Goal: Task Accomplishment & Management: Complete application form

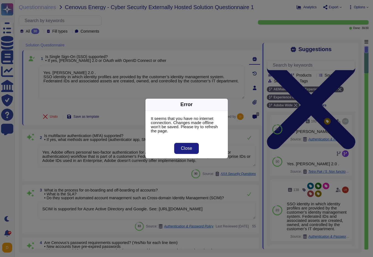
type textarea "Yes. [PERSON_NAME] 2.0 . SSO identity in which identity profiles are provided b…"
type textarea "Yes. Adobe offers personal two-factor authentication for Adobe IDs; and support…"
type textarea "SCIM is supported for Azure Active Directory and Google. See: [URL][DOMAIN_NAME]"
type textarea "Adobe employee passwords must be at least 16 characters and contain letters, nu…"
type textarea "Access to resources is restricted based on department and roles in line with th…"
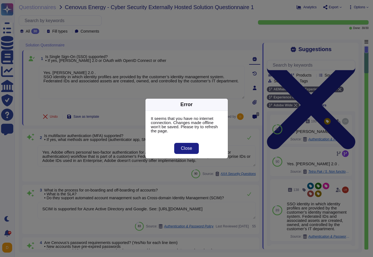
scroll to position [35, 0]
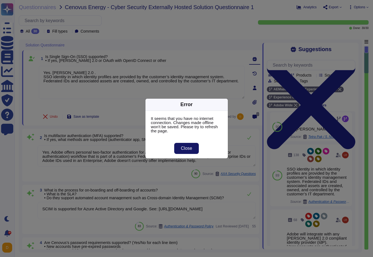
click at [187, 146] on span "Close" at bounding box center [186, 148] width 11 height 4
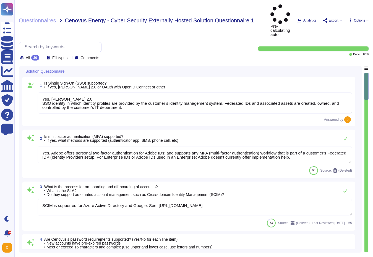
type textarea "Yes. [PERSON_NAME] 2.0 . SSO identity in which identity profiles are provided b…"
type textarea "Yes. Adobe offers personal two-factor authentication for Adobe IDs; and support…"
type textarea "SCIM is supported for Azure Active Directory and Google. See: [URL][DOMAIN_NAME]"
type textarea "Adobe employee passwords must be at least 16 characters and contain letters, nu…"
type textarea "Access to resources is restricted based on department and roles in line with th…"
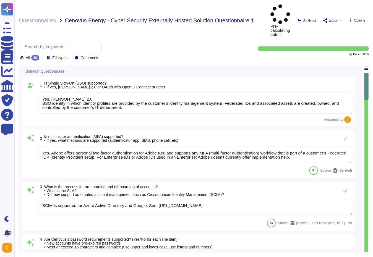
type textarea "The service offering has a comprehensive audit trail and privacy logging mechan…"
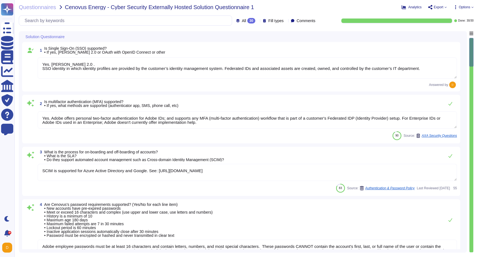
type textarea "Adobe has defined requirements for managing network traffic to and from untrust…"
click at [329, 116] on textarea "Yes. Adobe offers personal two-factor authentication for Adobe IDs; and support…" at bounding box center [247, 119] width 419 height 17
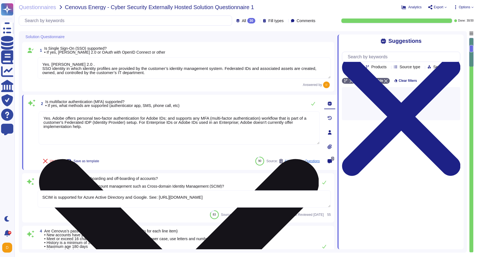
scroll to position [0, 0]
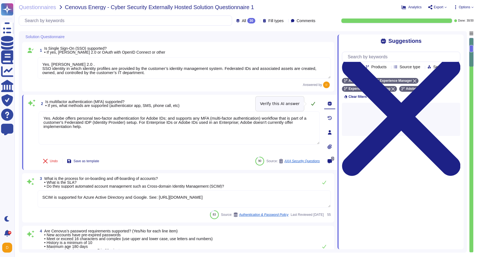
click at [313, 106] on button at bounding box center [312, 103] width 13 height 11
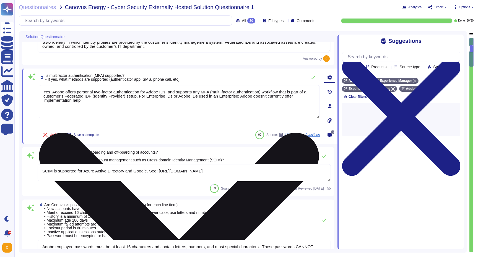
scroll to position [66, 0]
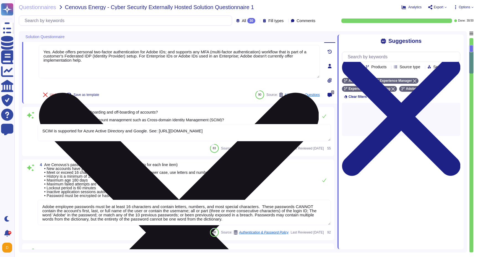
type textarea "Adobe has defined requirements for managing network traffic to and from untrust…"
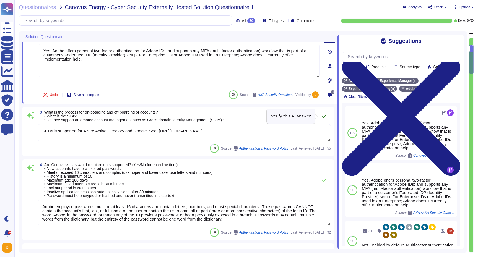
click at [322, 119] on button at bounding box center [323, 116] width 13 height 11
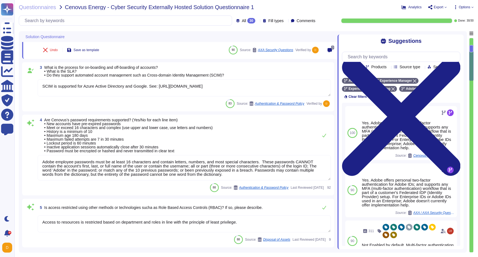
scroll to position [133, 0]
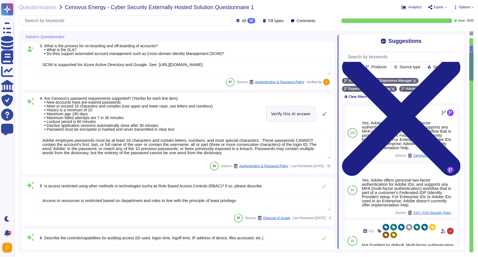
click at [324, 116] on icon at bounding box center [324, 114] width 4 height 4
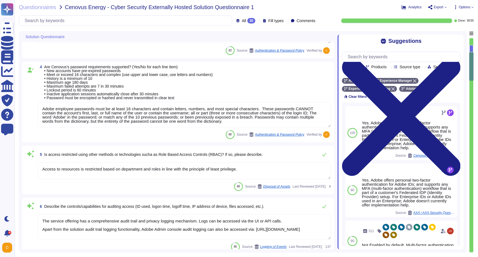
scroll to position [199, 0]
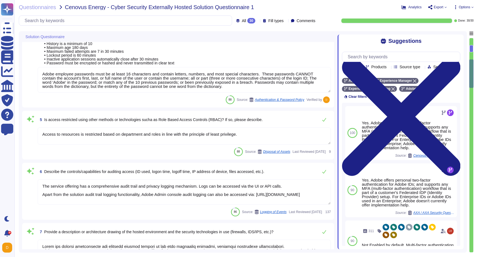
type textarea "To protect from the physical layer up, Adobe has implemented a foundational fra…"
click at [323, 122] on icon at bounding box center [324, 119] width 4 height 4
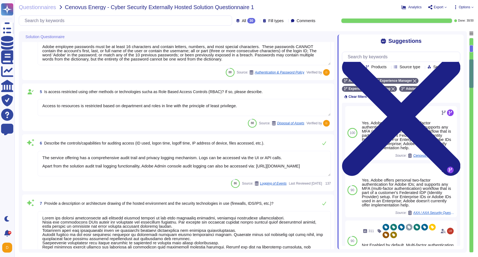
scroll to position [265, 0]
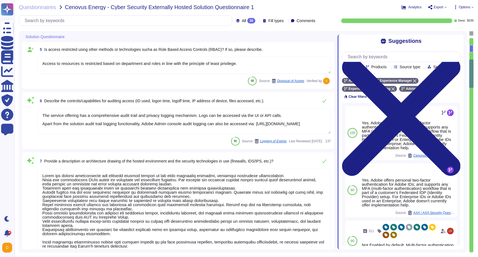
type textarea "As described within our SOC 2 reports, Adobe uses the Common Controls Framework…"
click at [323, 103] on icon at bounding box center [324, 101] width 4 height 4
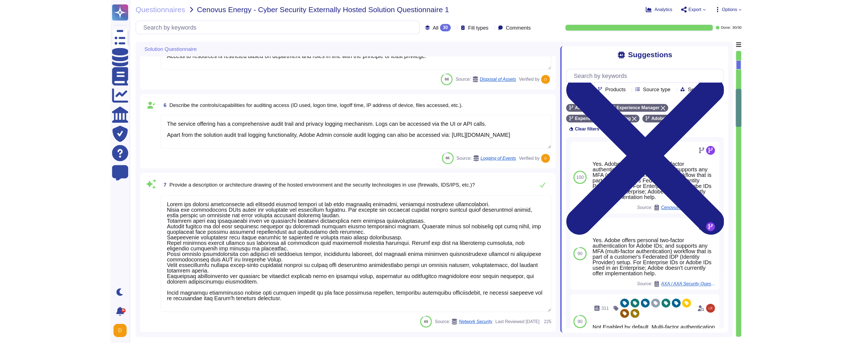
scroll to position [298, 0]
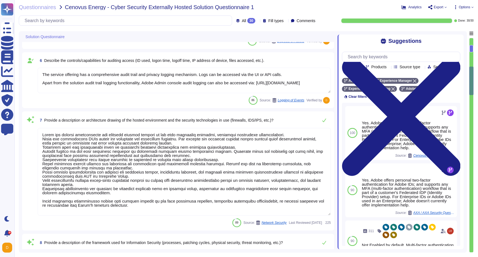
type textarea "Customer data stored by Adobe on the hosting provider includes strong tenant is…"
click at [324, 123] on button at bounding box center [323, 120] width 13 height 11
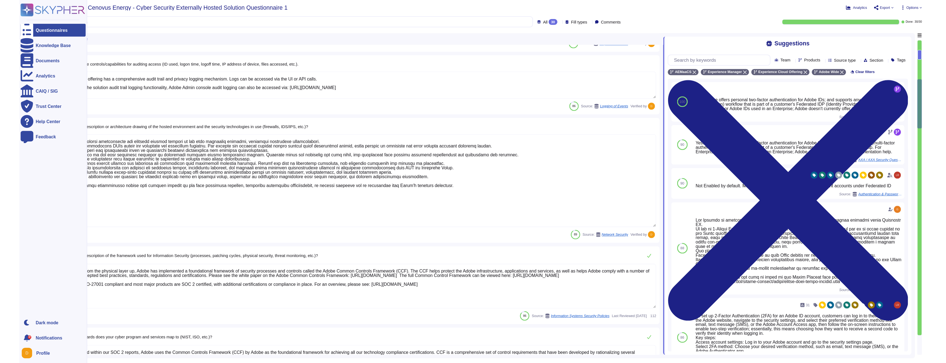
scroll to position [0, 0]
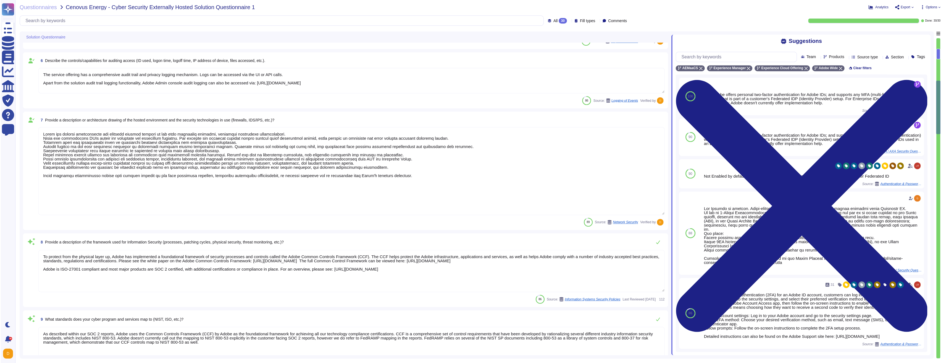
type textarea "User licensing and identity data are stored in the [GEOGRAPHIC_DATA] (US-East a…"
type textarea "Customers maintain ownership of their data."
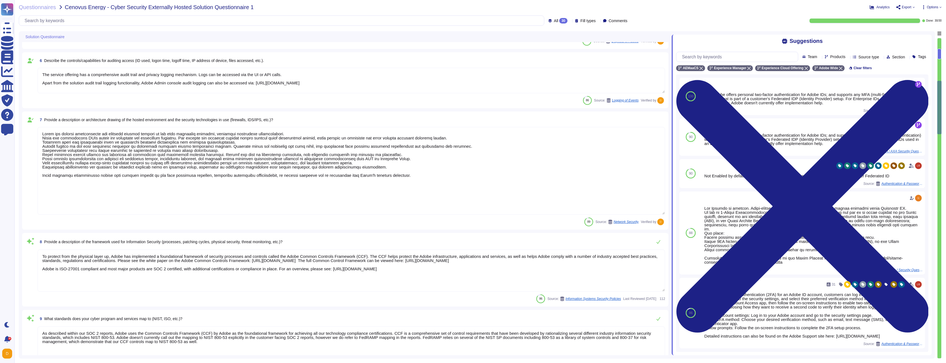
click at [373, 80] on textarea "The service offering has a comprehensive audit trail and privacy logging mechan…" at bounding box center [352, 80] width 628 height 25
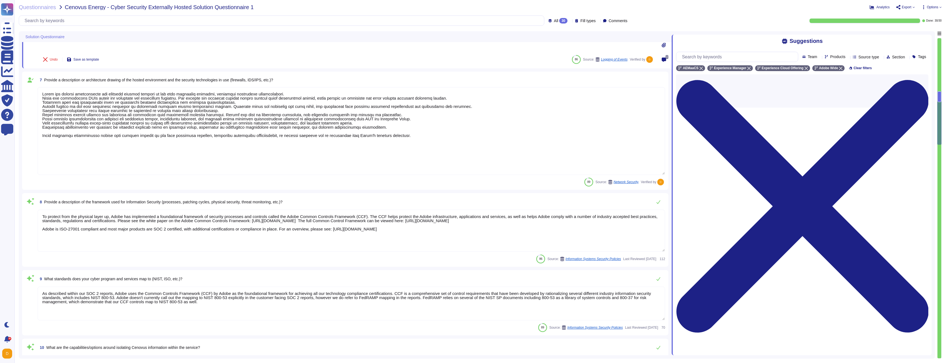
type textarea "Customers maintain ownership of their data."
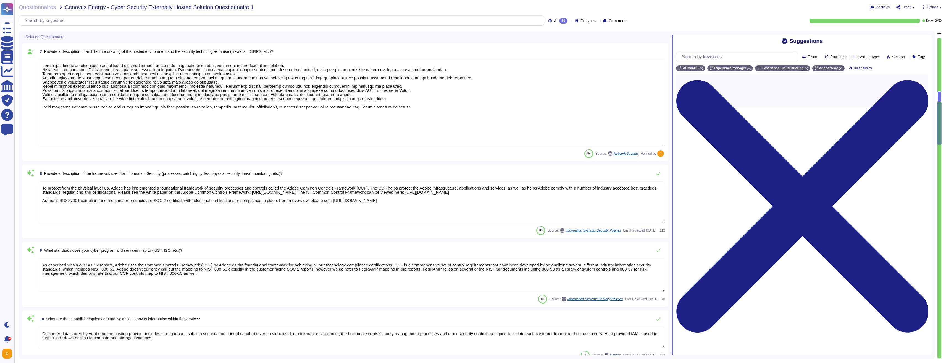
type textarea "Yes"
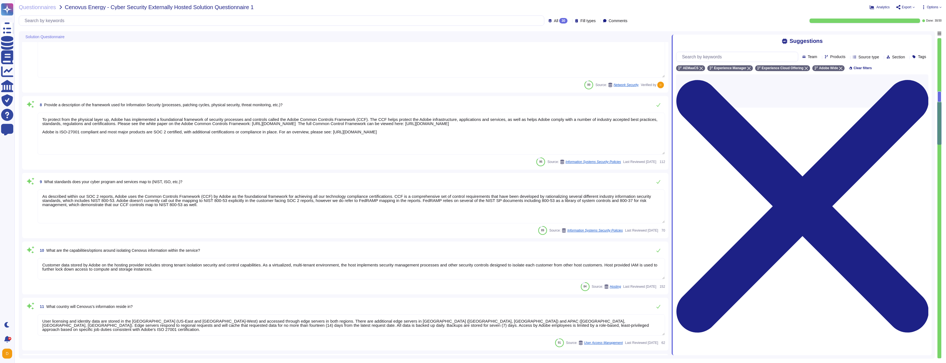
scroll to position [463, 0]
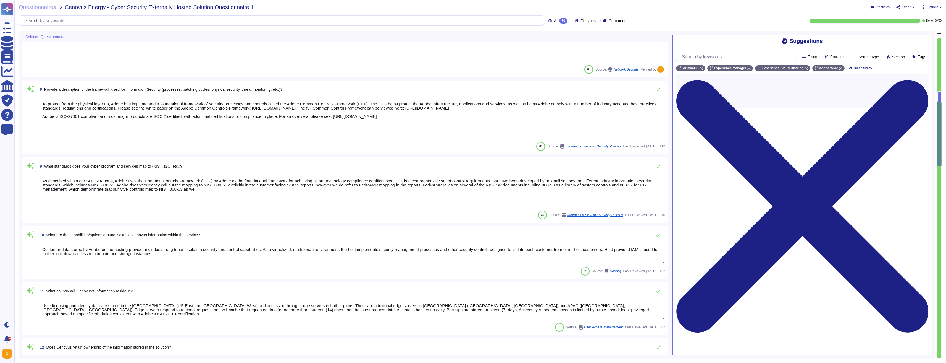
type textarea "There is no specific requirement that providers must provide certification of d…"
type textarea "At the end of the license term, Adobe will use commercially reasonable efforts …"
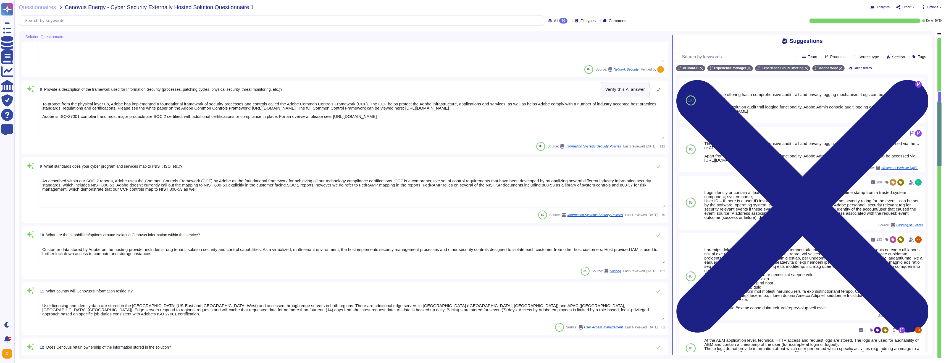
click at [373, 90] on icon at bounding box center [659, 90] width 4 height 4
click at [373, 166] on icon at bounding box center [659, 165] width 4 height 4
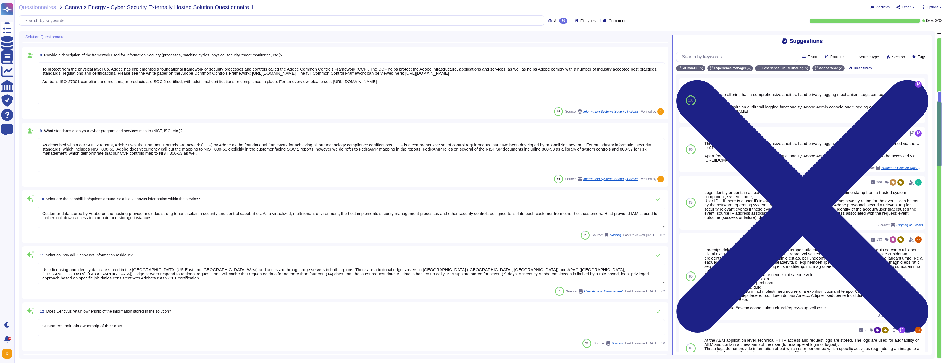
scroll to position [530, 0]
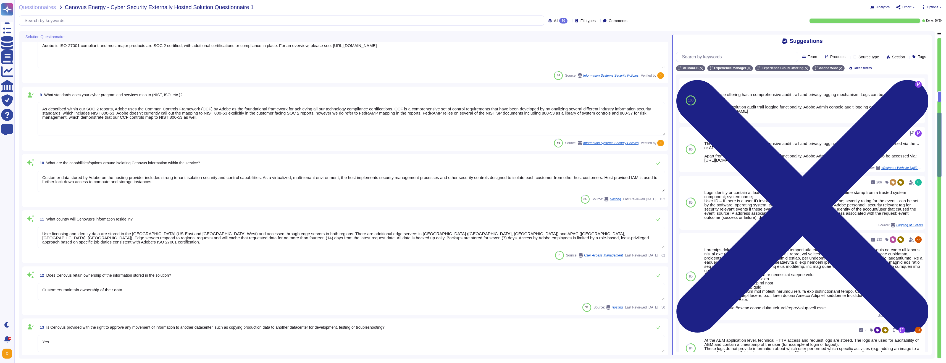
type textarea "Yes, Adobe IDs are considered PI/PII."
click at [373, 164] on button at bounding box center [658, 162] width 13 height 11
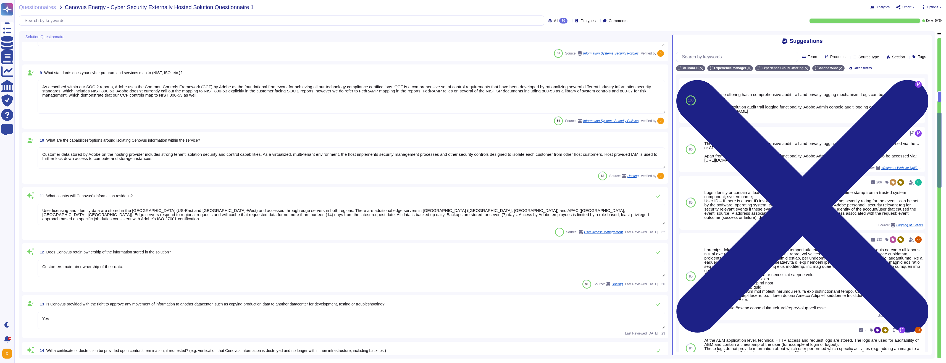
type textarea "Please refer to the privacy policy available here: [URL][DOMAIN_NAME]"
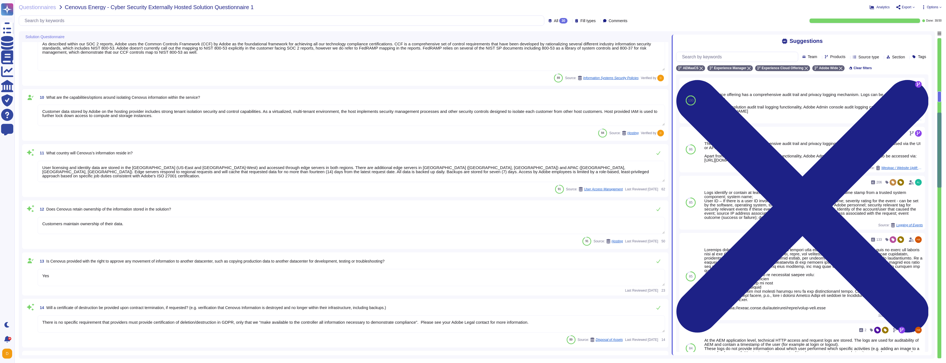
scroll to position [596, 0]
click at [373, 151] on button at bounding box center [658, 151] width 13 height 11
click at [373, 168] on textarea "User licensing and identity data are stored in the [GEOGRAPHIC_DATA] (US-East a…" at bounding box center [352, 168] width 628 height 21
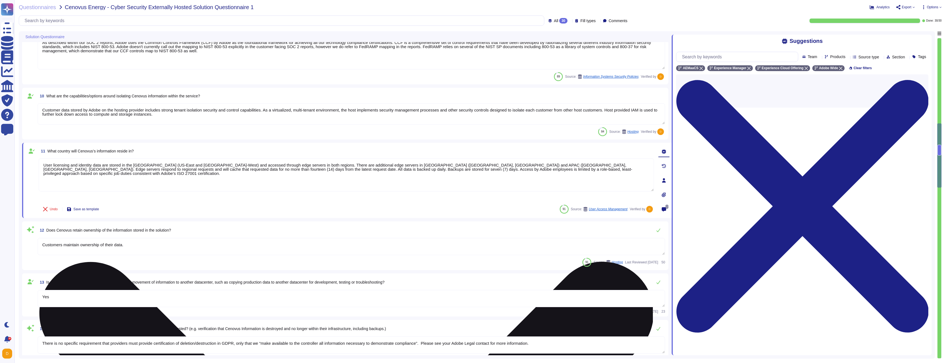
type textarea "Please refer to the privacy policy available here: [URL][DOMAIN_NAME]"
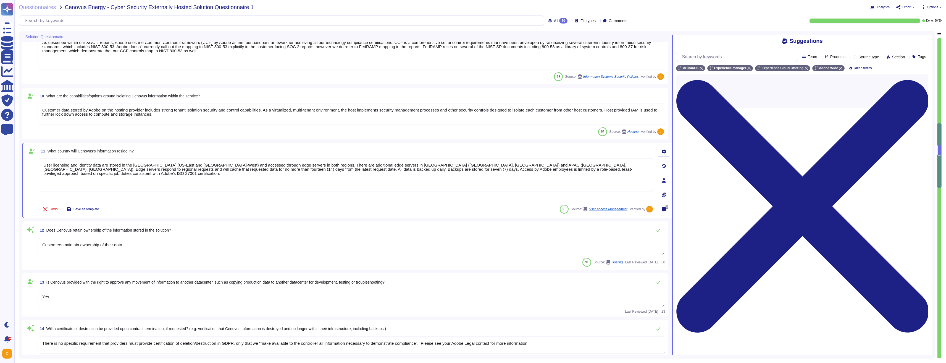
drag, startPoint x: 580, startPoint y: 169, endPoint x: 21, endPoint y: 154, distance: 558.5
click at [21, 154] on div "Solution Questionnaire 7 Provide a description or architecture drawing of the h…" at bounding box center [477, 194] width 916 height 327
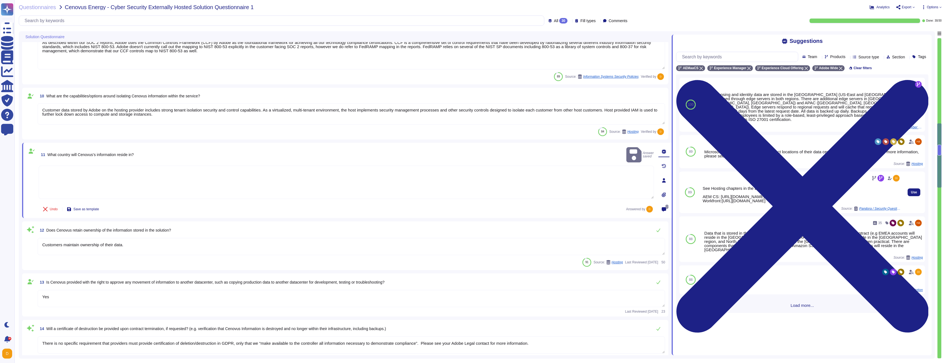
drag, startPoint x: 799, startPoint y: 196, endPoint x: 727, endPoint y: 189, distance: 72.2
click at [373, 189] on div "See Hosting chapters in the below whitepapers: AEM CS: [URL][DOMAIN_NAME] Workf…" at bounding box center [802, 194] width 198 height 17
drag, startPoint x: 797, startPoint y: 195, endPoint x: 745, endPoint y: 192, distance: 51.5
click at [373, 192] on div "See Hosting chapters in the below whitepapers: AEM CS: [URL][DOMAIN_NAME] Workf…" at bounding box center [802, 194] width 198 height 17
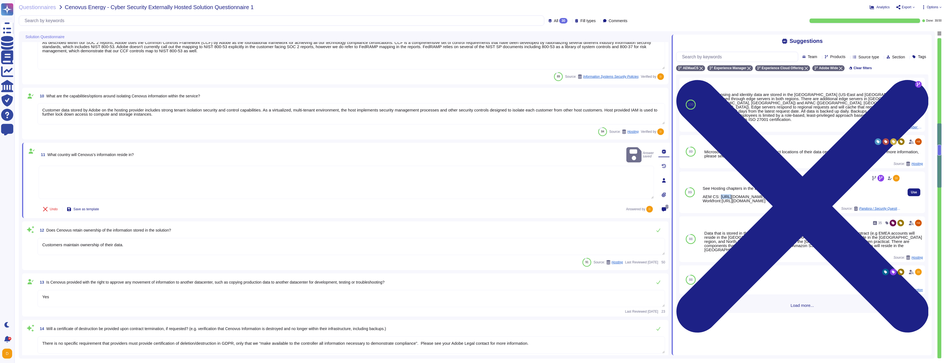
click at [373, 192] on div "See Hosting chapters in the below whitepapers: AEM CS: [URL][DOMAIN_NAME] Workf…" at bounding box center [802, 194] width 198 height 17
click at [373, 194] on div "See Hosting chapters in the below whitepapers: AEM CS: [URL][DOMAIN_NAME] Workf…" at bounding box center [802, 194] width 198 height 17
click at [373, 196] on div "See Hosting chapters in the below whitepapers: AEM CS: [URL][DOMAIN_NAME] Workf…" at bounding box center [802, 194] width 198 height 17
drag, startPoint x: 794, startPoint y: 197, endPoint x: 738, endPoint y: 190, distance: 57.0
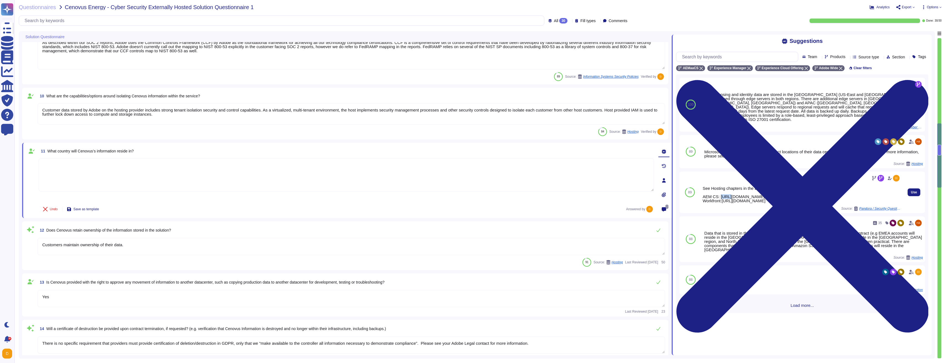
click at [373, 190] on div "See Hosting chapters in the below whitepapers: AEM CS: [URL][DOMAIN_NAME] Workf…" at bounding box center [802, 194] width 198 height 17
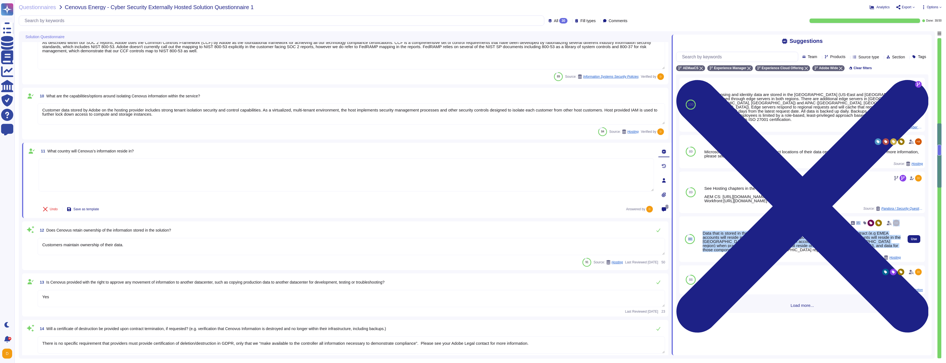
drag, startPoint x: 830, startPoint y: 255, endPoint x: 697, endPoint y: 240, distance: 134.0
click at [373, 240] on div "88 35 Data that is stored in the Cloud will reside in the region instance appro…" at bounding box center [803, 239] width 246 height 46
click at [373, 240] on div "100 User licensing and identity data are stored in the [GEOGRAPHIC_DATA] (US-Ea…" at bounding box center [802, 185] width 252 height 223
click at [373, 242] on button "Use" at bounding box center [914, 239] width 13 height 8
type textarea "Data that is stored in the Cloud will reside in the region instance appropriate…"
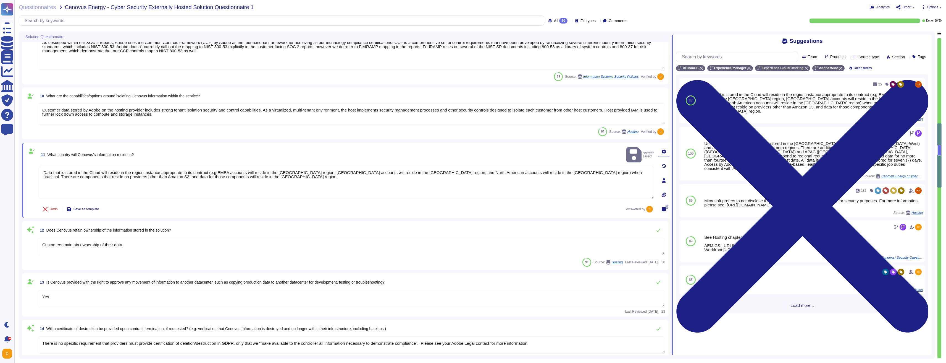
scroll to position [629, 0]
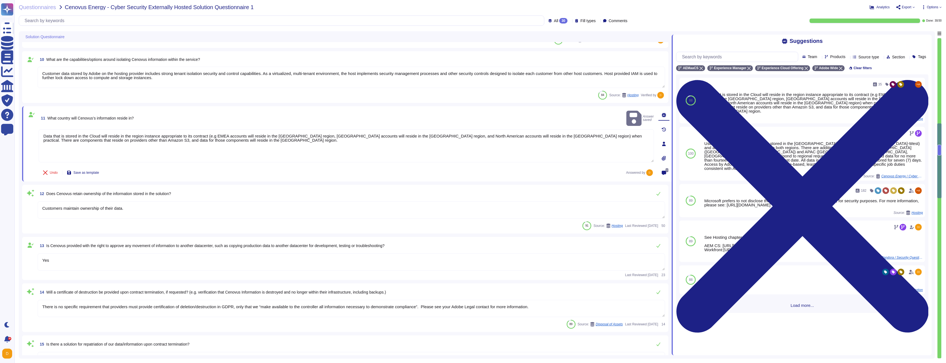
type textarea "Adobe utilizes AES-256 bit encryption at rest and TLS v1.2 or higher for data i…"
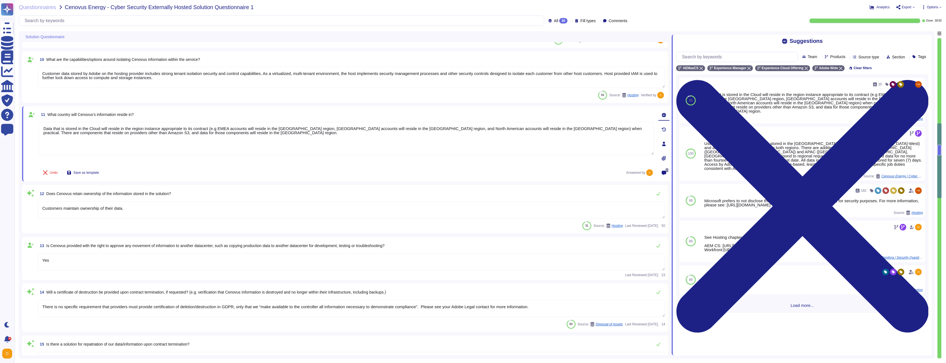
click at [308, 211] on textarea "Customers maintain ownership of their data." at bounding box center [352, 209] width 628 height 17
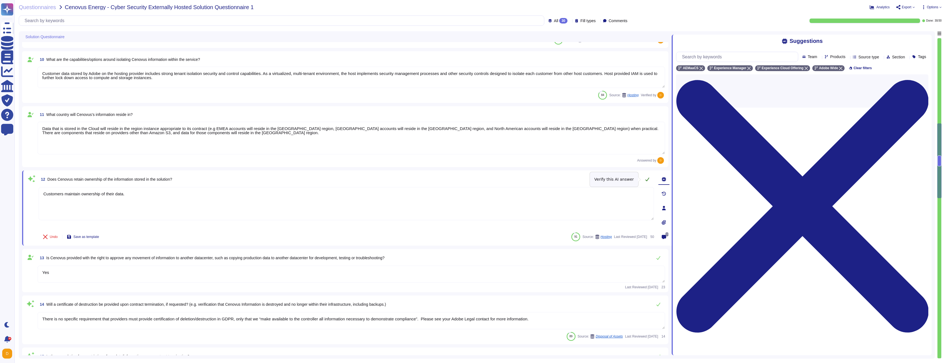
click at [373, 181] on icon at bounding box center [647, 179] width 4 height 4
type textarea "Adobe utilizes AES-256 bit encryption at rest and TLS v1.2 or higher for data i…"
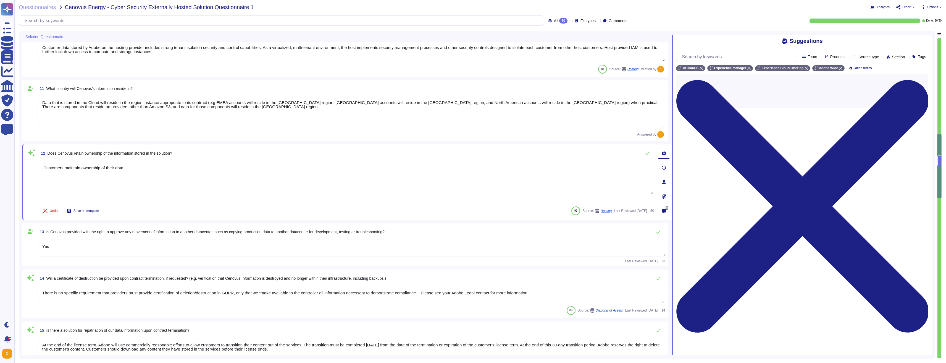
scroll to position [696, 0]
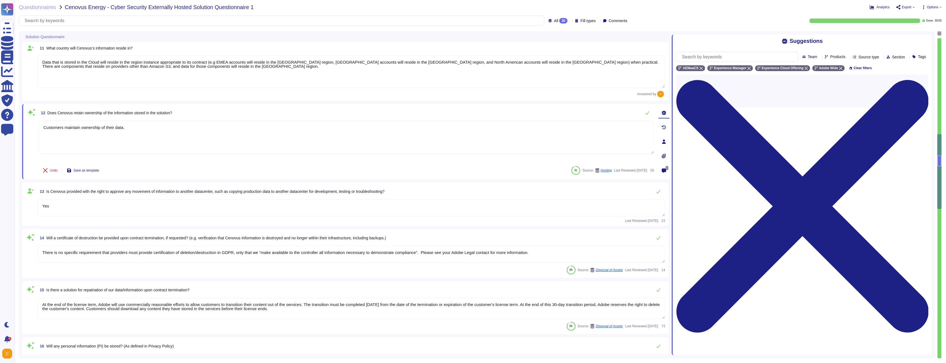
type textarea "Adobe encrypts data in-transit using TLS 1.2 or greater. Cryptography Standard"
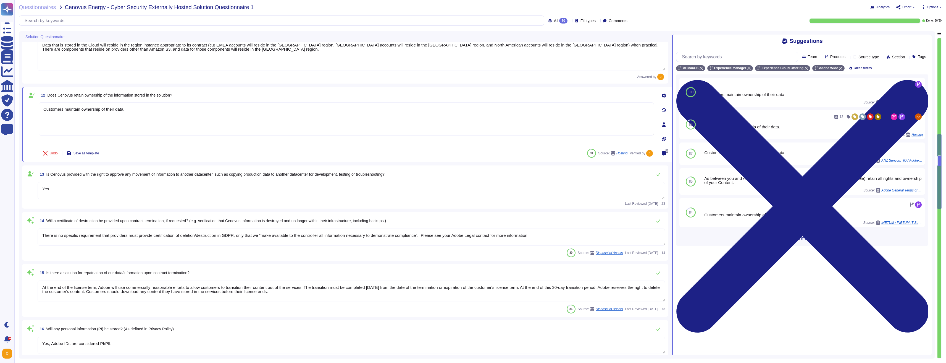
scroll to position [729, 0]
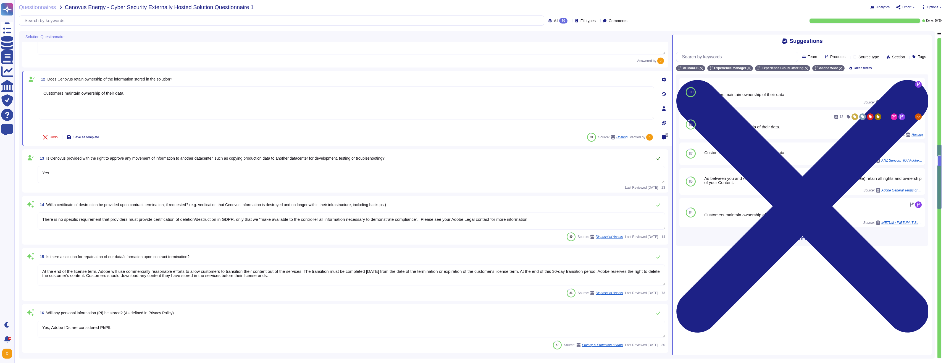
click at [373, 160] on button at bounding box center [658, 158] width 13 height 11
type textarea "Adobe encrypts data in-transit using TLS 1.2 or greater. Cryptography Standard"
click at [373, 204] on button at bounding box center [658, 203] width 13 height 11
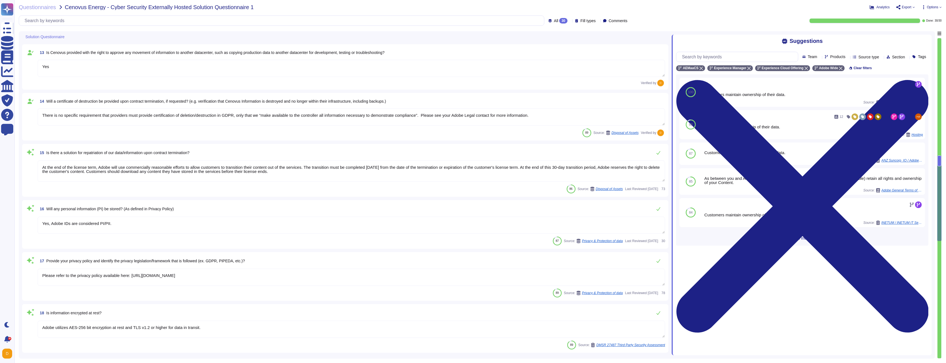
scroll to position [828, 0]
type textarea "Where necessary, customer notification is provided as part of Adobe incident re…"
type textarea "Adobe has been evaluated against external certification and audit standards for…"
click at [373, 150] on button at bounding box center [658, 151] width 13 height 11
click at [135, 223] on textarea "Yes, Adobe IDs are considered PI/PII." at bounding box center [352, 222] width 628 height 17
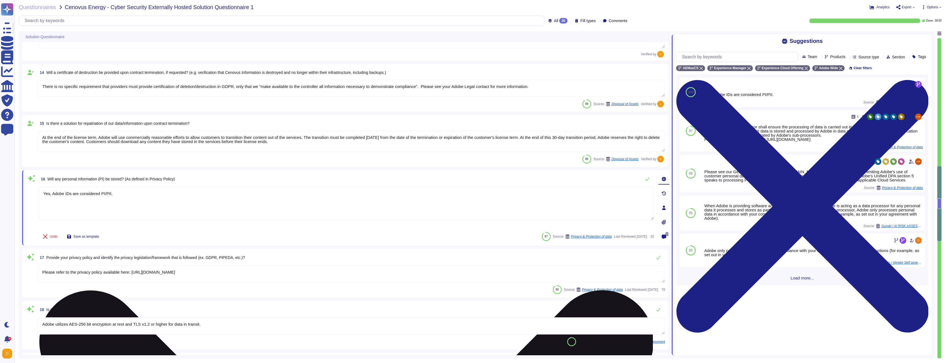
click at [373, 197] on textarea "Yes, Adobe IDs are considered PI/PII." at bounding box center [346, 203] width 615 height 33
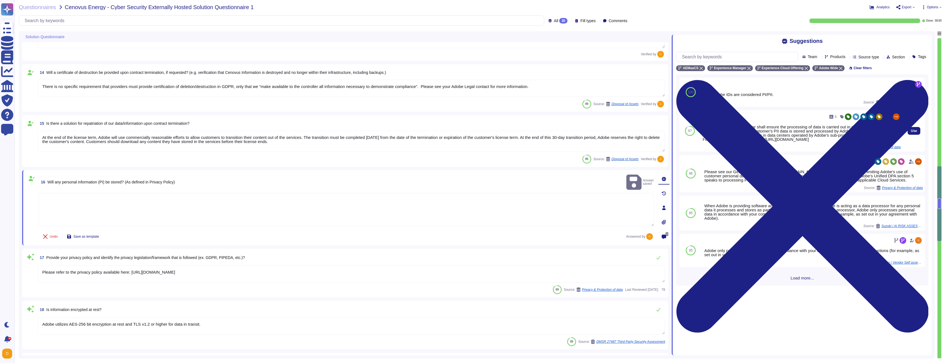
click at [373, 133] on div "Use" at bounding box center [914, 130] width 22 height 41
click at [373, 133] on button "Use" at bounding box center [914, 131] width 13 height 8
type textarea "Adobe as the data processor shall ensure the processing of data is carried out …"
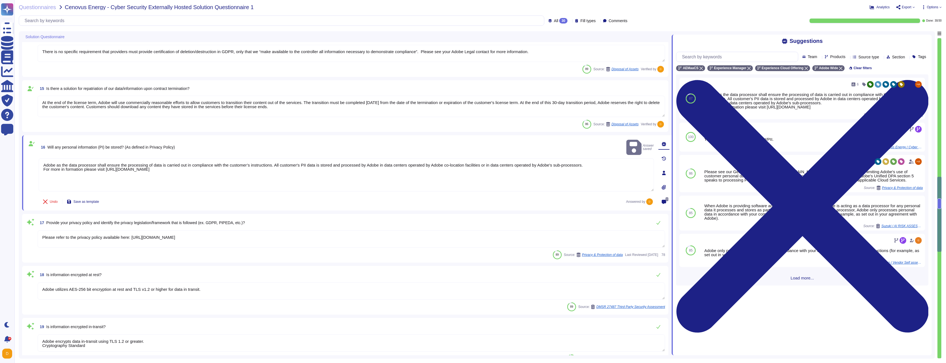
scroll to position [895, 0]
type textarea "Adobe is moving to a unified resilience program. What is sharable can be found …"
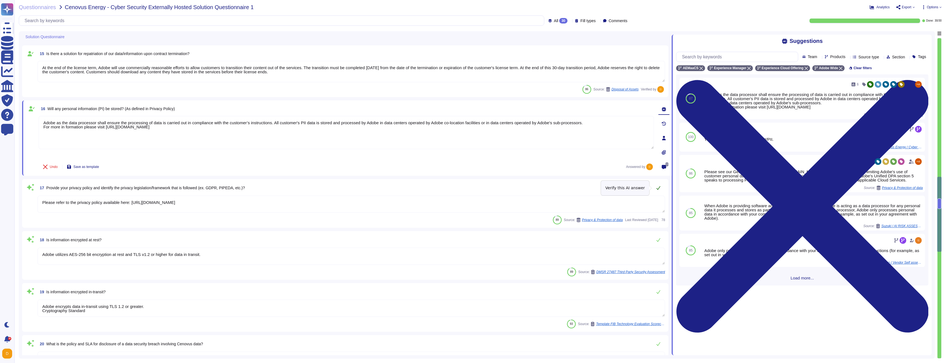
click at [373, 188] on icon at bounding box center [658, 187] width 4 height 4
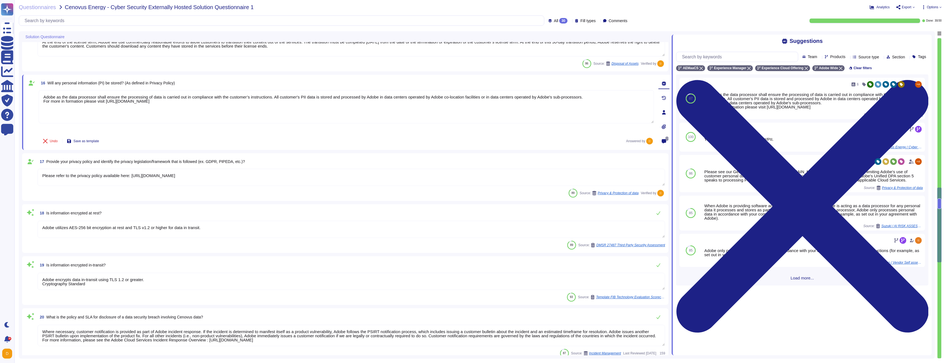
type textarea "Adobe is moving to a unified resilience program. What is sharable can be found …"
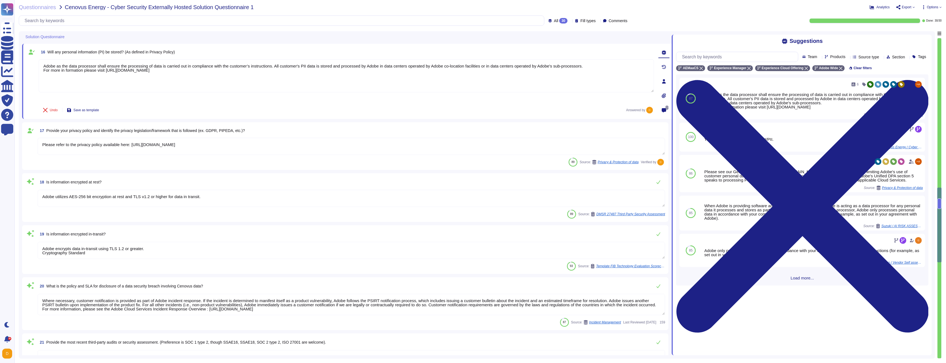
scroll to position [961, 0]
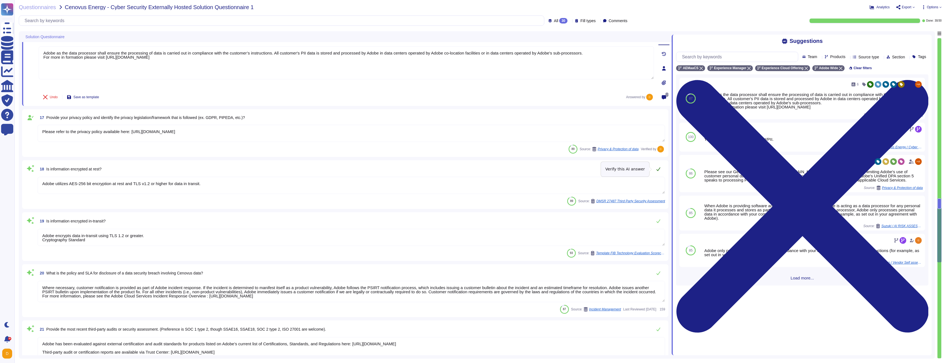
click at [373, 169] on icon at bounding box center [659, 169] width 4 height 4
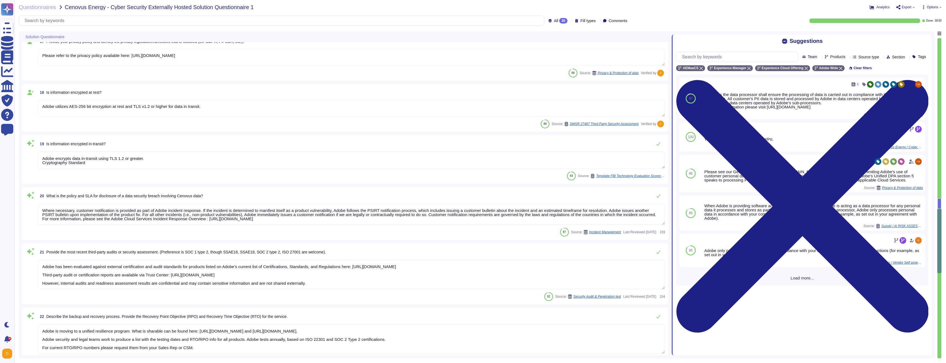
type textarea "The Adobe Service Commitments page describes Adobe’s service availability for t…"
type textarea "TLS can be forced on emails sent by Adobe to specific customer domains. It must…"
click at [373, 143] on button at bounding box center [658, 143] width 13 height 11
click at [373, 250] on icon at bounding box center [658, 250] width 4 height 4
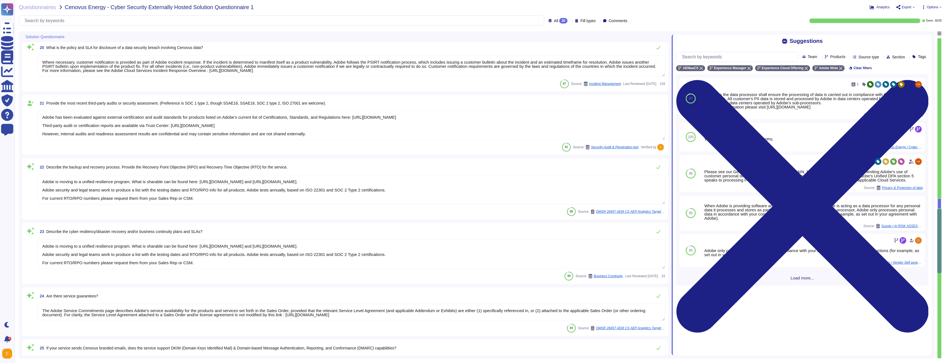
scroll to position [1180, 0]
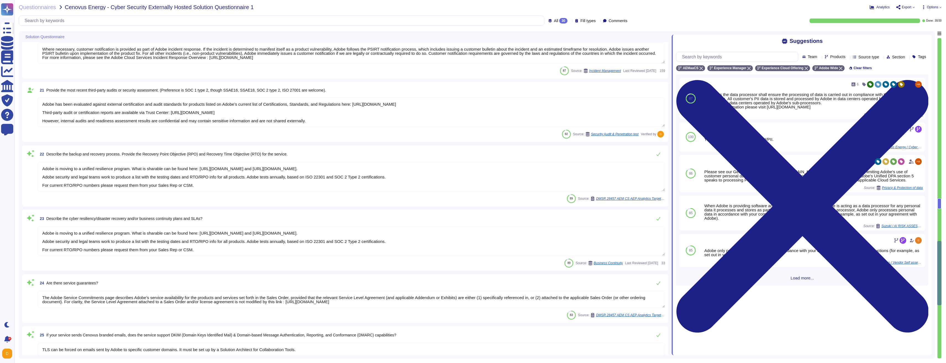
type textarea "E-mail and text messaging are not in scope in the context of this offering."
type textarea "Adobe Sensei is an AI that integrates with other Experience Cloud products, it …"
type textarea "Adobe Experience Cloud applications do not use customer data to train AI models…"
click at [340, 191] on textarea "Adobe is moving to a unified resilience program. What is sharable can be found …" at bounding box center [352, 177] width 628 height 30
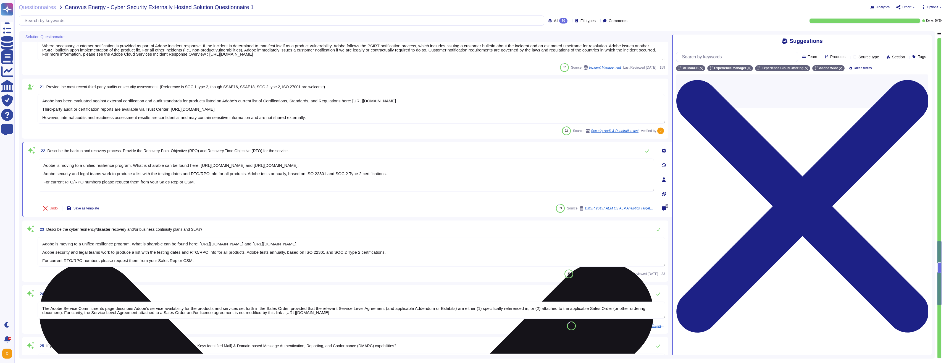
type textarea "Adobe Experience Cloud applications do not use customer data to train AI models…"
click at [340, 191] on textarea "Adobe is moving to a unified resilience program. What is sharable can be found …" at bounding box center [346, 174] width 615 height 33
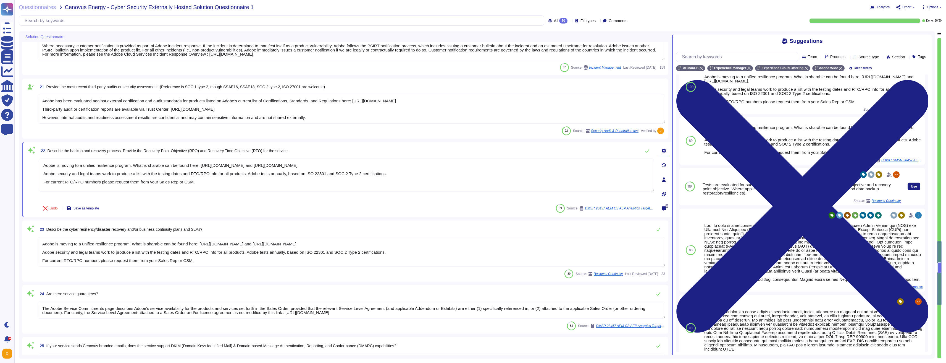
scroll to position [59, 0]
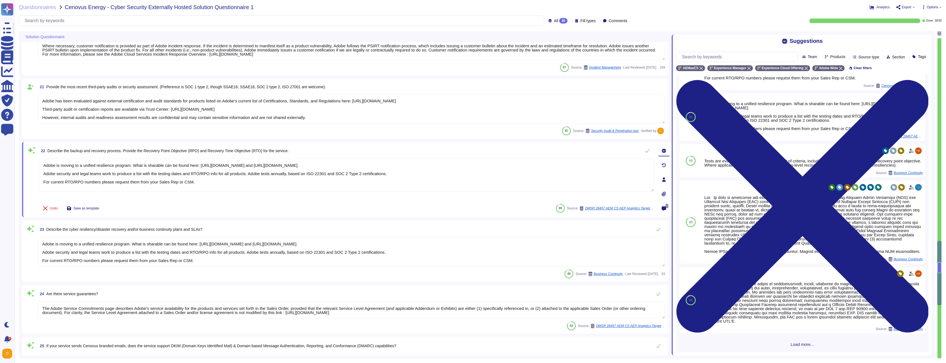
click at [373, 257] on div "100 Adobe is moving to a unified resilience program. What is sharable can be fo…" at bounding box center [802, 212] width 252 height 277
click at [373, 257] on span "Load more..." at bounding box center [802, 344] width 252 height 4
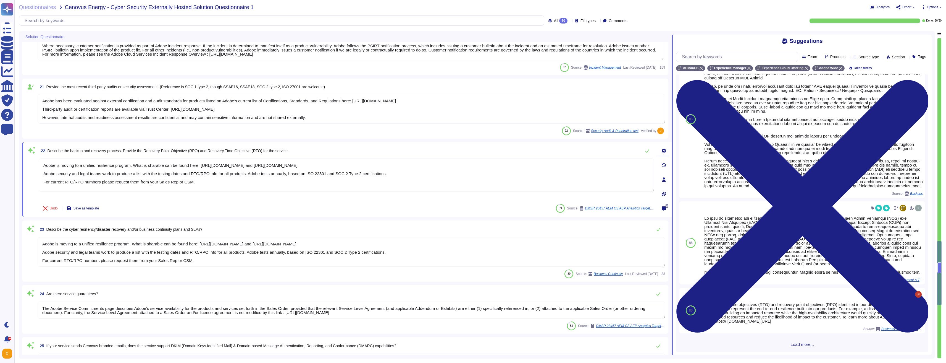
scroll to position [773, 0]
click at [373, 60] on input "text" at bounding box center [738, 57] width 119 height 10
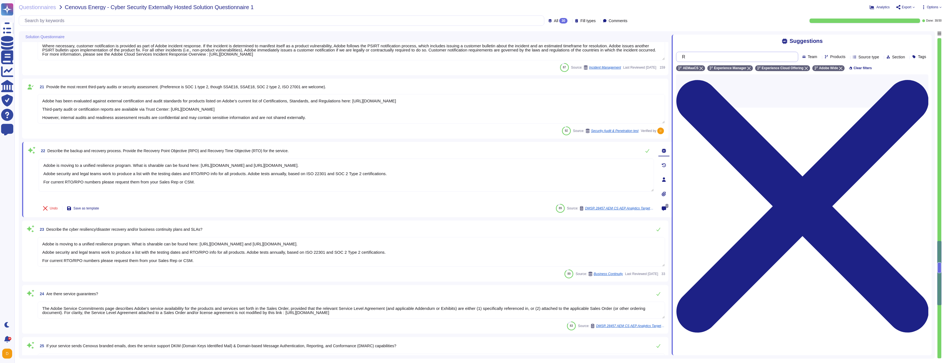
scroll to position [0, 0]
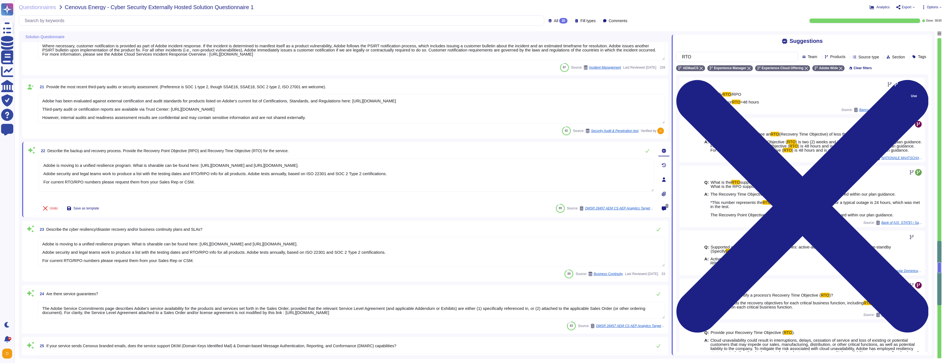
type input "RTO"
click at [373, 104] on div "A: RPO=1 hour RTO =48 hours" at bounding box center [802, 102] width 198 height 4
drag, startPoint x: 746, startPoint y: 107, endPoint x: 709, endPoint y: 102, distance: 38.1
click at [373, 102] on div "A: RPO=1 hour RTO =48 hours" at bounding box center [802, 102] width 198 height 4
click at [373, 67] on icon at bounding box center [749, 68] width 3 height 3
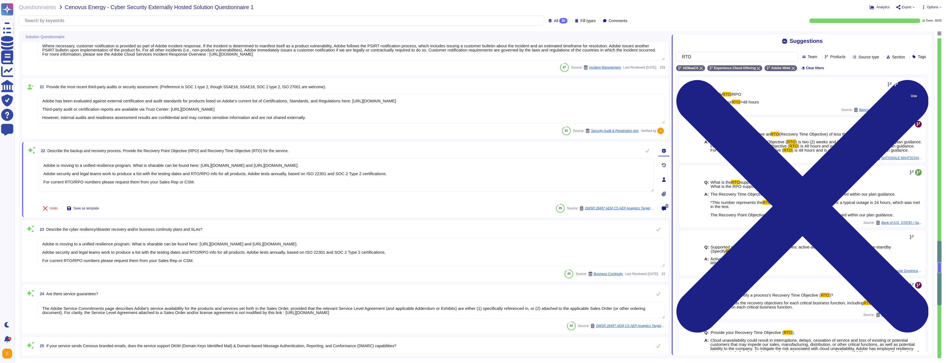
click at [373, 99] on div "Q: Specify RTO /RPO A: RPO=1 hour RTO =48 hours" at bounding box center [802, 98] width 198 height 19
click at [373, 111] on span "Banco Popular Dominicano, S.A / Cuestionario Arq Requerimientos Cloud (1)" at bounding box center [880, 109] width 41 height 3
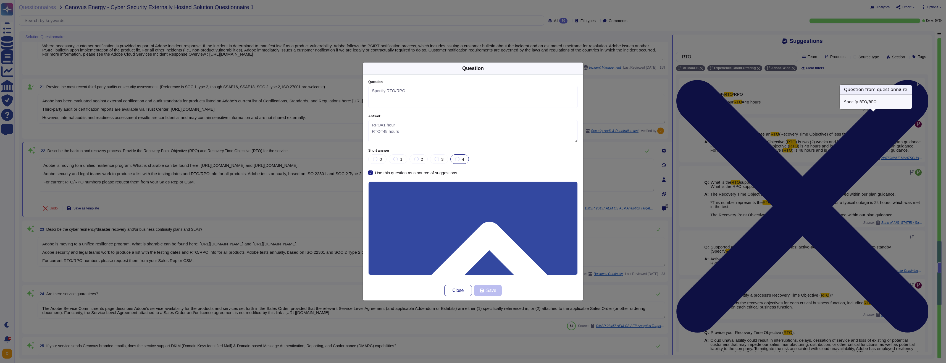
type textarea "Specify RTO/RPO"
type textarea "RPO=1 hour RTO=48 hours"
click at [373, 119] on div "Question Question Specify RTO/RPO Answer RPO=1 hour RTO=48 hours Short answer 0…" at bounding box center [473, 181] width 946 height 363
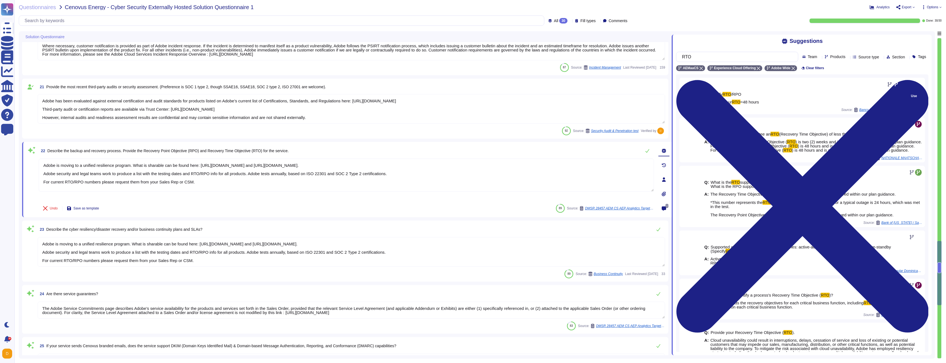
click at [373, 82] on icon at bounding box center [890, 84] width 4 height 4
click at [373, 83] on icon at bounding box center [890, 84] width 4 height 4
click at [373, 69] on icon at bounding box center [793, 68] width 3 height 3
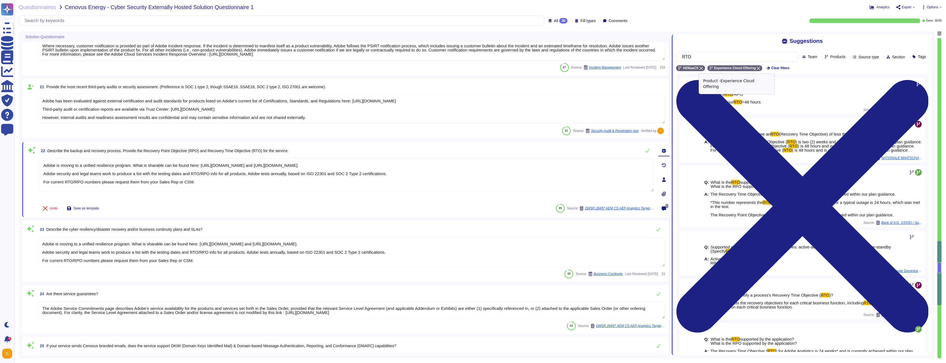
click at [373, 69] on icon at bounding box center [758, 68] width 3 height 3
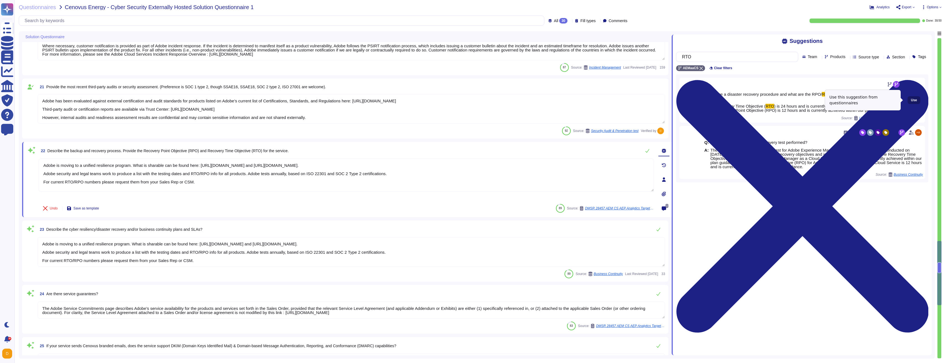
click at [373, 101] on span "Use" at bounding box center [914, 99] width 6 height 3
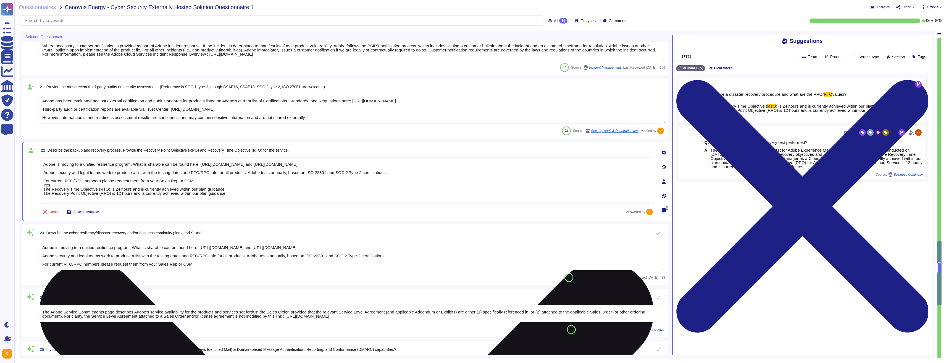
drag, startPoint x: 205, startPoint y: 187, endPoint x: 40, endPoint y: 181, distance: 164.6
click at [40, 181] on textarea "Adobe is moving to a unified resilience program. What is sharable can be found …" at bounding box center [346, 180] width 615 height 46
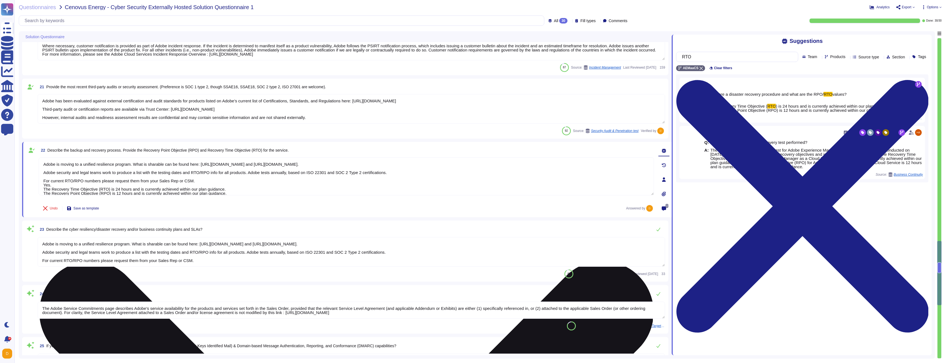
type textarea "Adobe is moving to a unified resilience program. What is sharable can be found …"
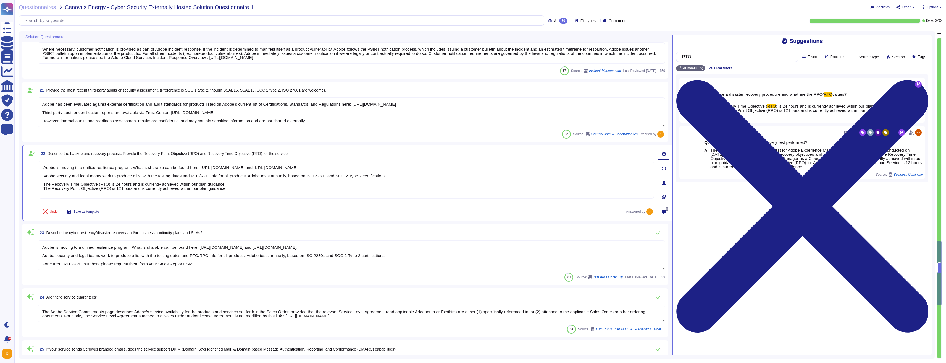
type textarea "Please refer to the privacy policy available here: [URL][DOMAIN_NAME]"
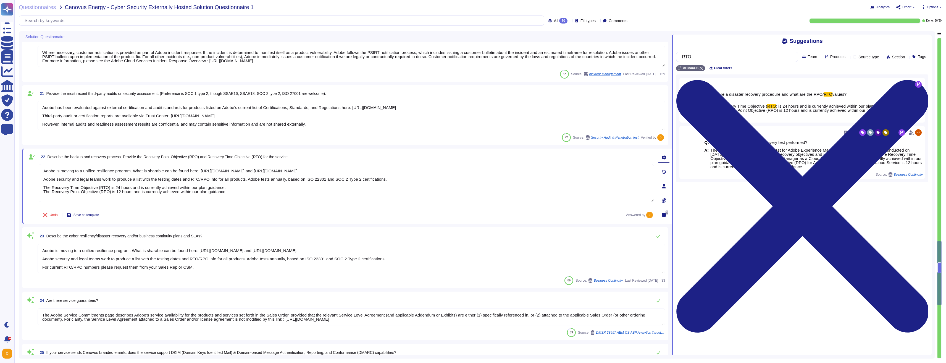
type textarea "Adobe Experience Cloud applications do not use customer data to train AI models…"
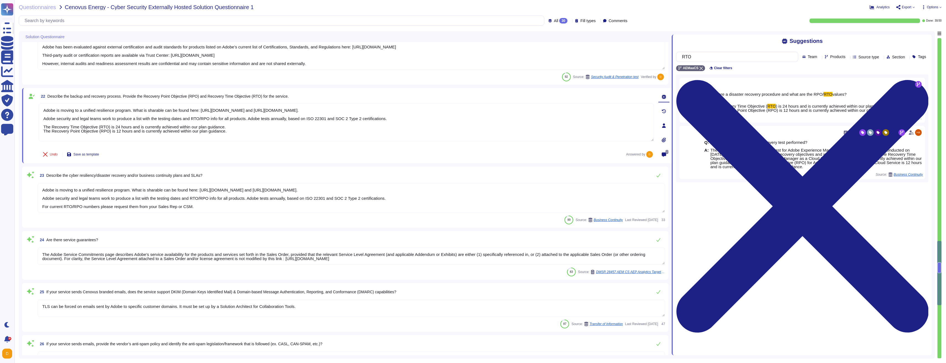
scroll to position [1240, 0]
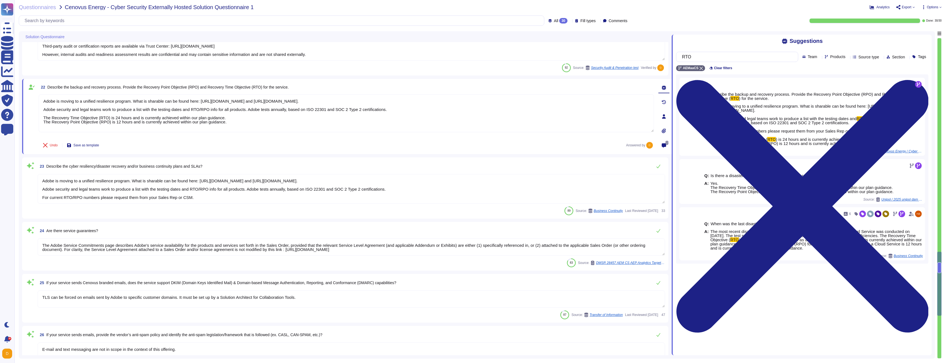
type textarea "Adobe Artificial Intelligence offerings go through Adobe's responsible AI Ethic…"
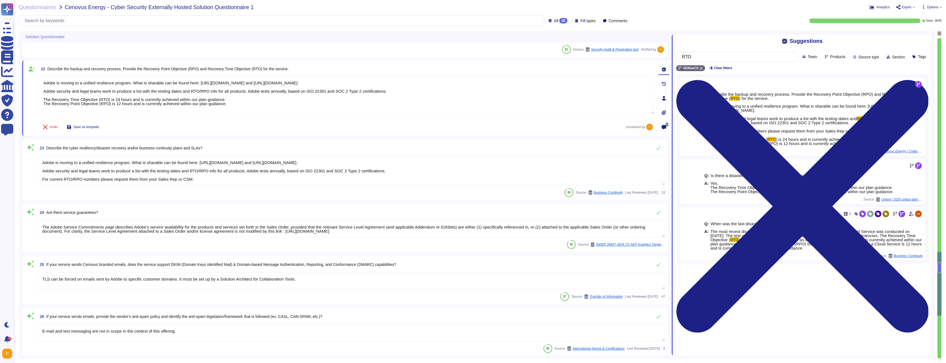
scroll to position [1273, 0]
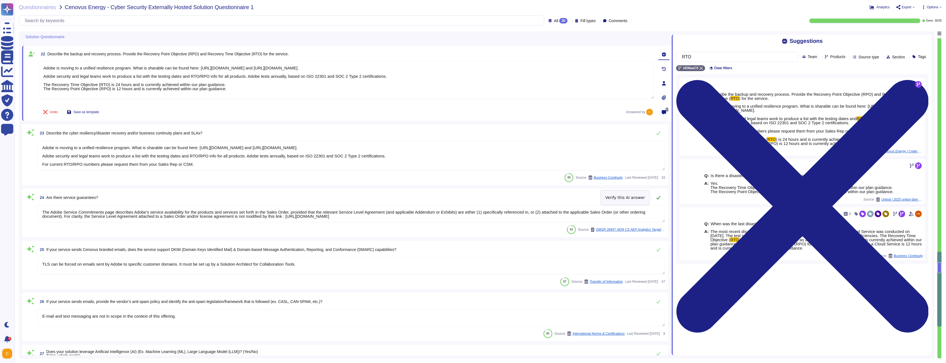
type textarea "Adobe is moving to a unified resilience program. What is sharable can be found …"
click at [373, 196] on icon at bounding box center [659, 198] width 4 height 4
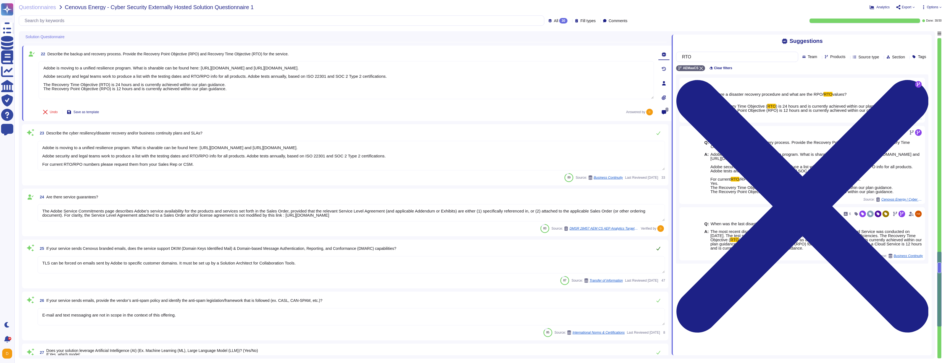
click at [373, 244] on button at bounding box center [658, 248] width 13 height 11
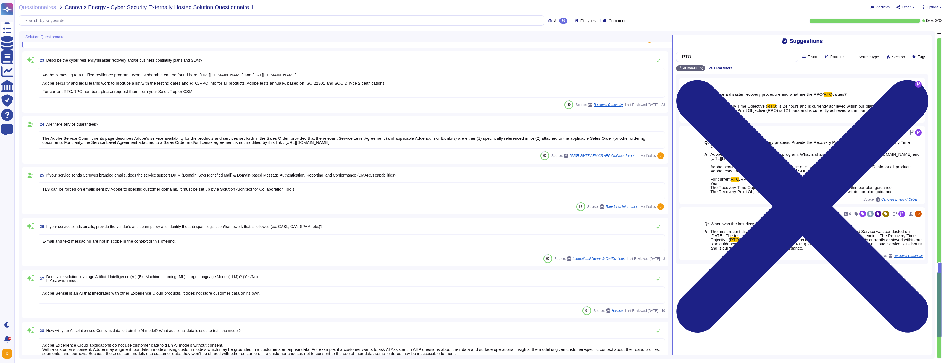
type textarea "To better protect our customers’ data from the physical layer up, we’ve impleme…"
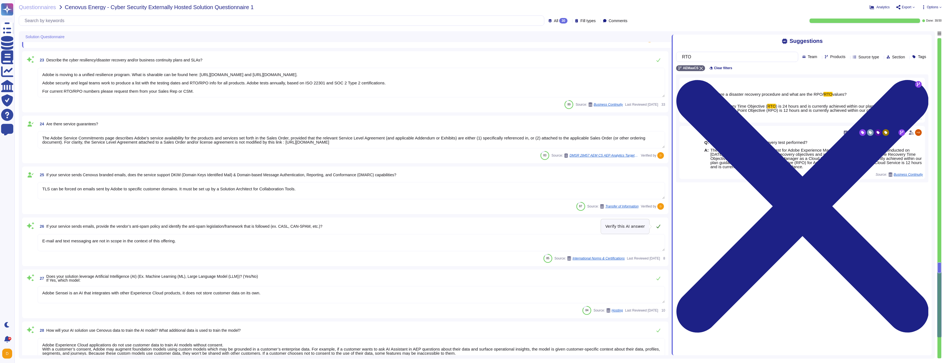
click at [373, 225] on icon at bounding box center [658, 226] width 4 height 4
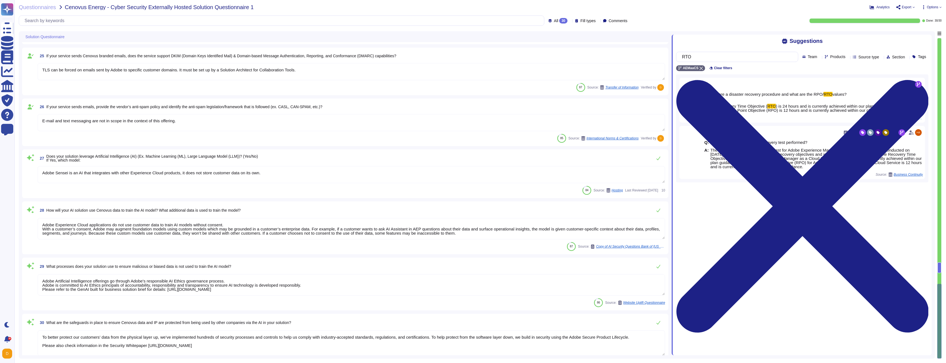
scroll to position [1467, 0]
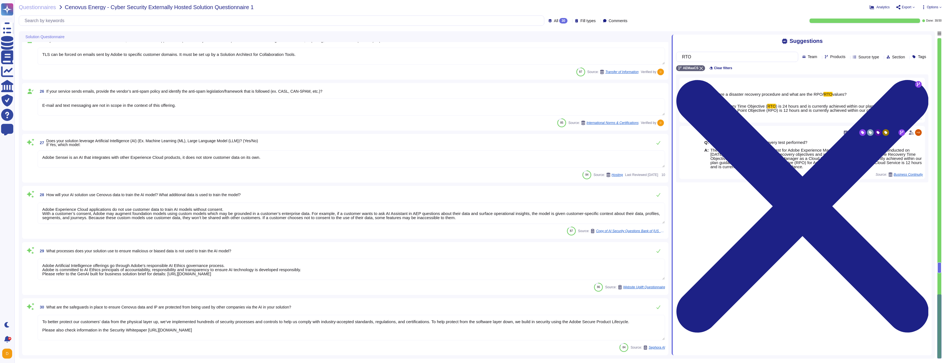
click at [255, 155] on textarea "Adobe Sensei is an AI that integrates with other Experience Cloud products, it …" at bounding box center [352, 158] width 628 height 17
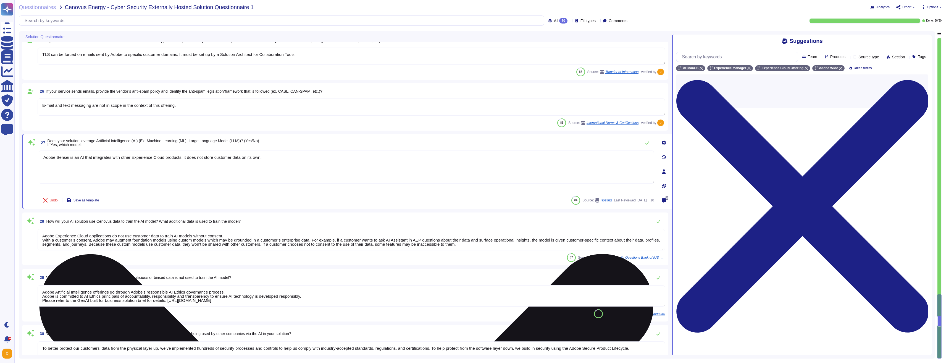
click at [298, 160] on textarea "Adobe Sensei is an AI that integrates with other Experience Cloud products, it …" at bounding box center [346, 166] width 615 height 33
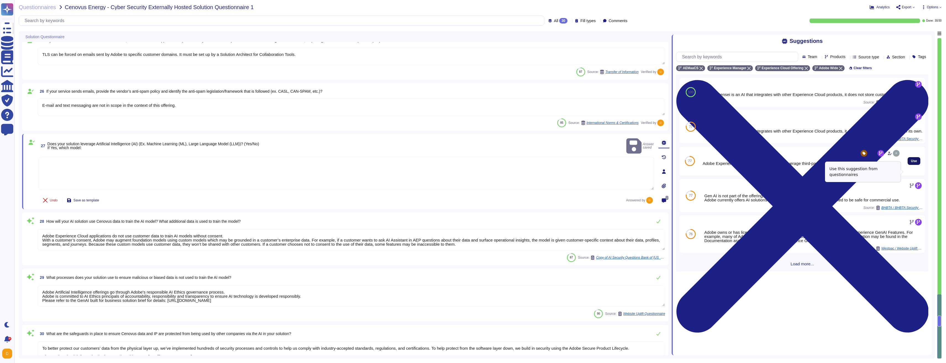
click at [373, 165] on button "Use" at bounding box center [914, 161] width 13 height 8
type textarea "Adobe Experience Cloud Solutions currently leverage third-party models such as …"
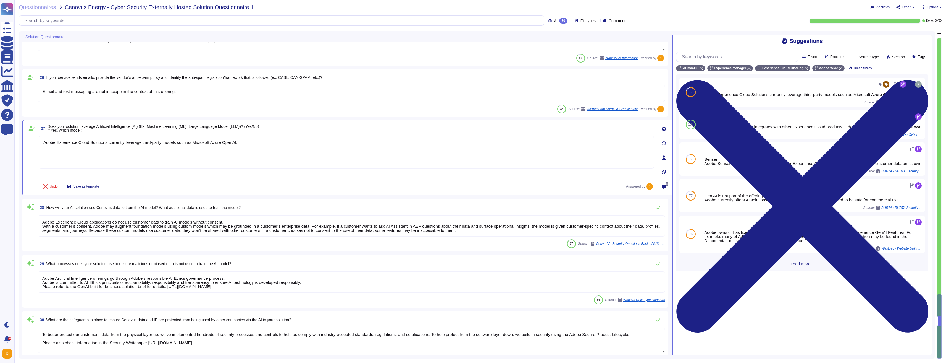
scroll to position [1494, 0]
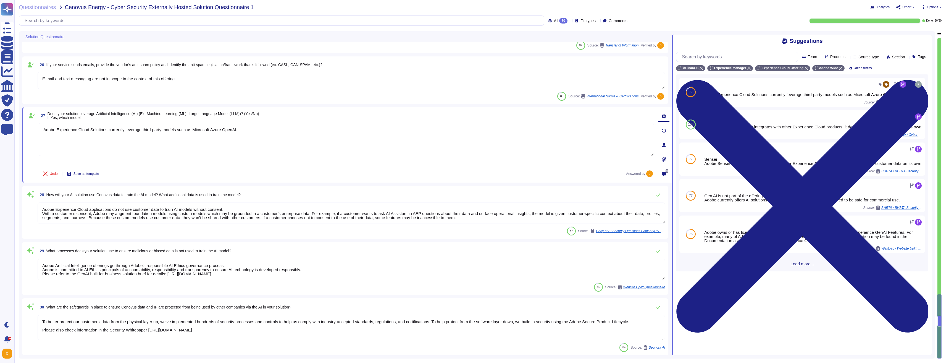
click at [373, 216] on textarea "Adobe Experience Cloud applications do not use customer data to train AI models…" at bounding box center [352, 212] width 628 height 21
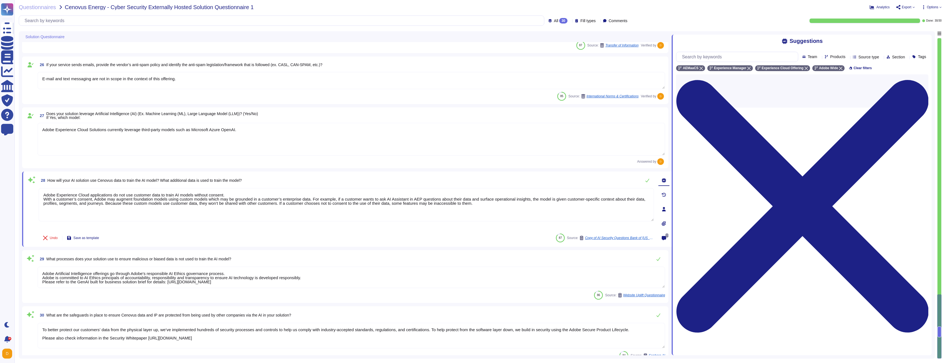
drag, startPoint x: 550, startPoint y: 207, endPoint x: 29, endPoint y: 200, distance: 521.0
click at [29, 200] on div "28 How will your AI solution use Cenovus data to train the AI model? What addit…" at bounding box center [341, 209] width 628 height 69
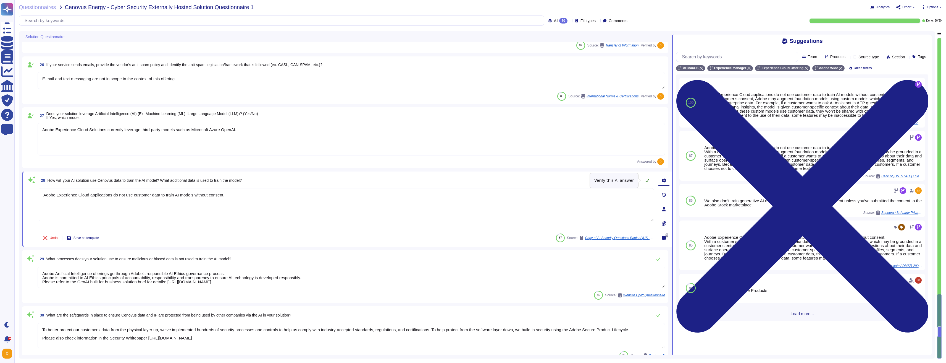
type textarea "Adobe Experience Cloud applications do not use customer data to train AI models…"
click at [373, 180] on button at bounding box center [647, 180] width 13 height 11
click at [373, 257] on icon at bounding box center [658, 258] width 4 height 4
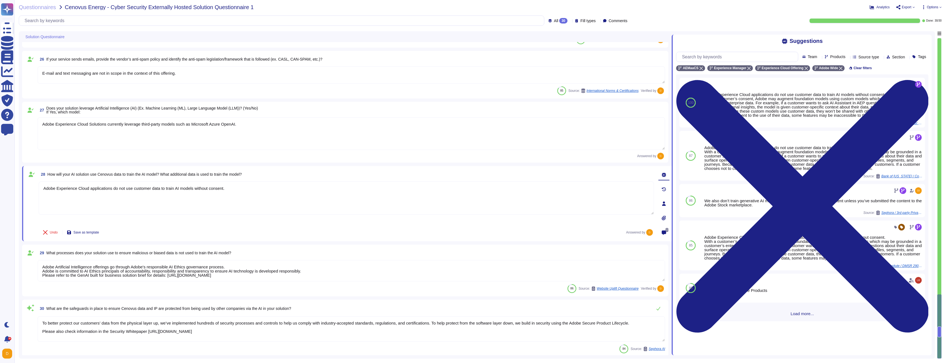
scroll to position [1501, 0]
click at [373, 257] on icon at bounding box center [658, 307] width 4 height 4
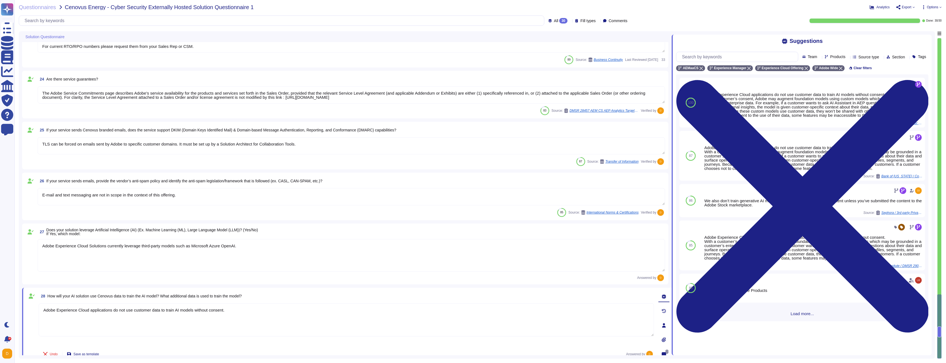
scroll to position [1246, 0]
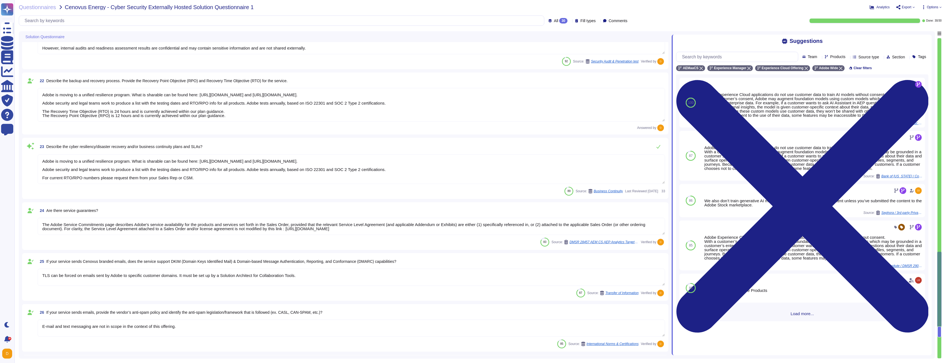
type textarea "Adobe encrypts data in-transit using TLS 1.2 or greater. Cryptography Standard"
type textarea "Where necessary, customer notification is provided as part of Adobe incident re…"
type textarea "Adobe has been evaluated against external certification and audit standards for…"
type textarea "Adobe is moving to a unified resilience program. What is sharable can be found …"
click at [57, 7] on div "Questionnaires Cenovus Energy - Cyber Security Externally Hosted Solution Quest…" at bounding box center [136, 7] width 235 height 6
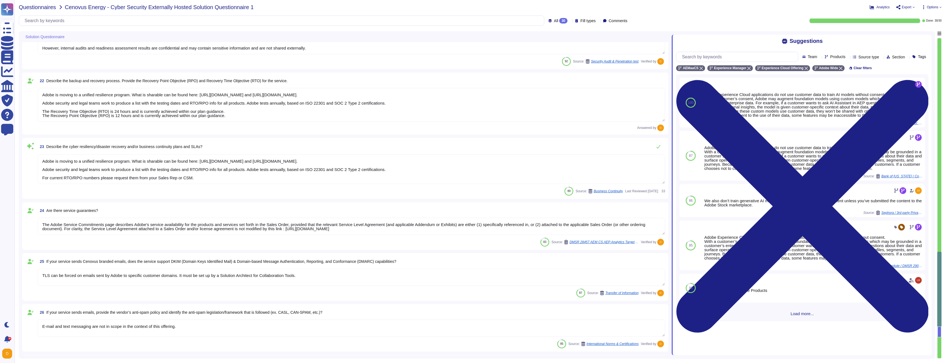
click at [53, 7] on span "Questionnaires" at bounding box center [37, 7] width 37 height 6
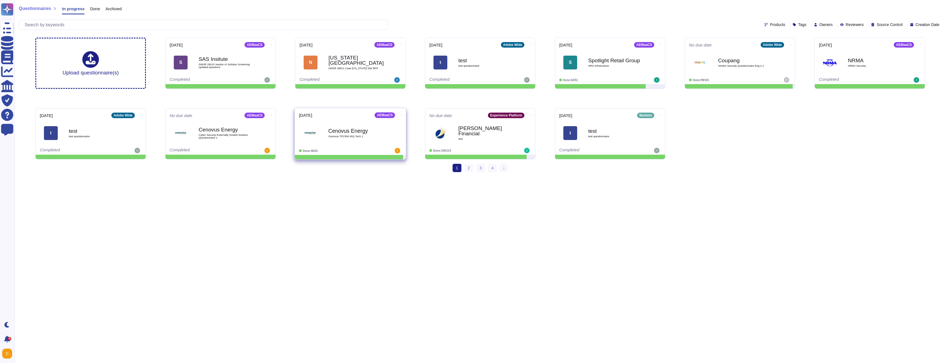
click at [350, 135] on span "Cenovus TPCRM IRQ Tech 1" at bounding box center [356, 136] width 56 height 3
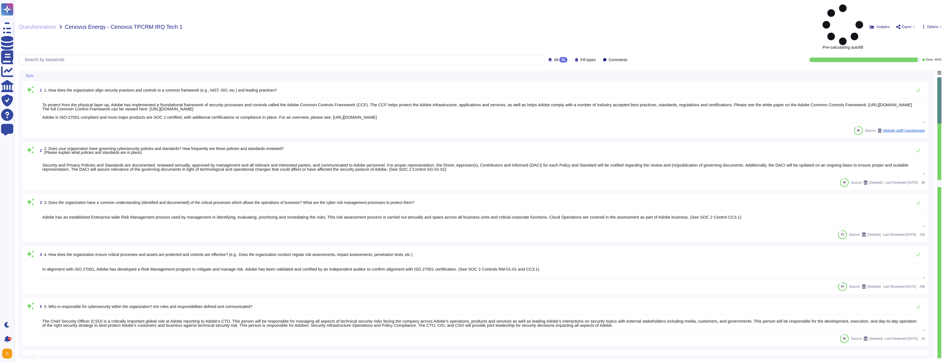
type textarea "To protect from the physical layer up, Adobe has implemented a foundational fra…"
type textarea "Security and Privacy Policies and Standards are documented, reviewed annually, …"
type textarea "Adobe has an established Enterprise-wide Risk Management process used by manage…"
type textarea "In alignment with ISO 27001, Adobe has developed a Risk Management program to m…"
type textarea "The Chief Security Officer (CSO) is a critically important global role at Adobe…"
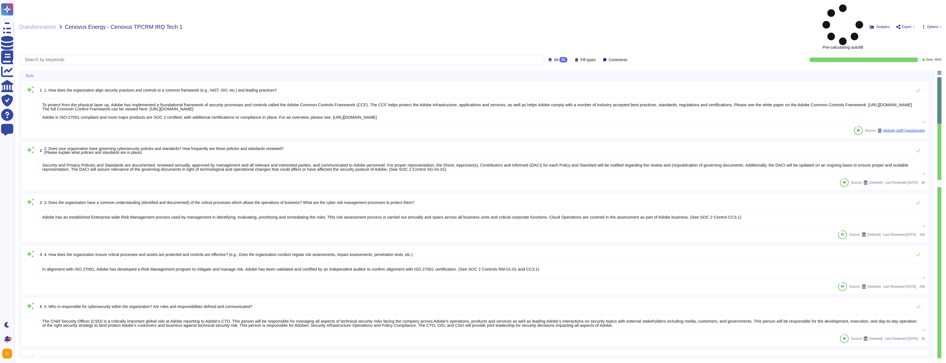
type textarea "Adobe maintains internal processes and procedures to monitor developments in gl…"
type textarea "Adobe's Vendor Security Review program requires management reviews controls wit…"
type textarea "Lorem ipsumdol sitametco ad elitsedd e tempori utlabore etdolorem aliquaen ad m…"
click at [373, 88] on icon at bounding box center [918, 90] width 4 height 4
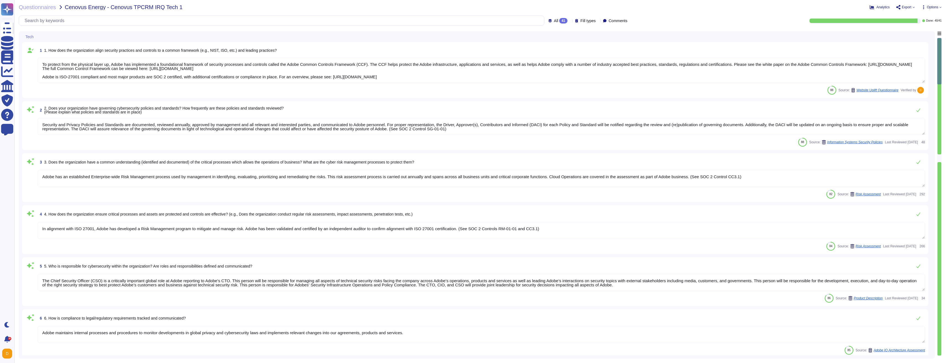
click at [373, 126] on textarea "Security and Privacy Policies and Standards are documented, reviewed annually, …" at bounding box center [482, 126] width 888 height 17
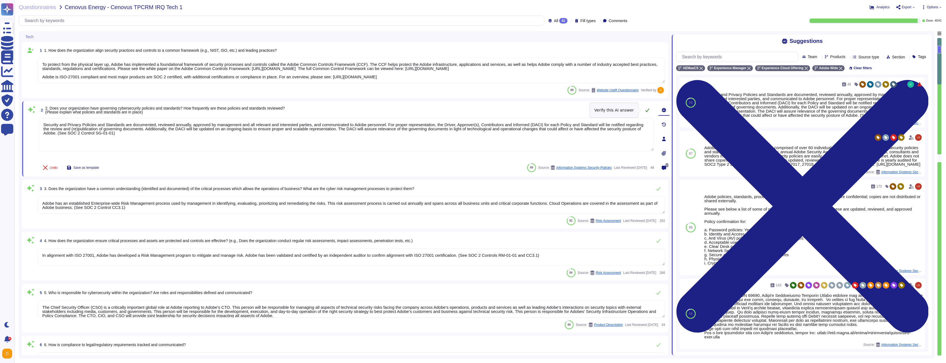
click at [373, 110] on icon at bounding box center [647, 110] width 4 height 4
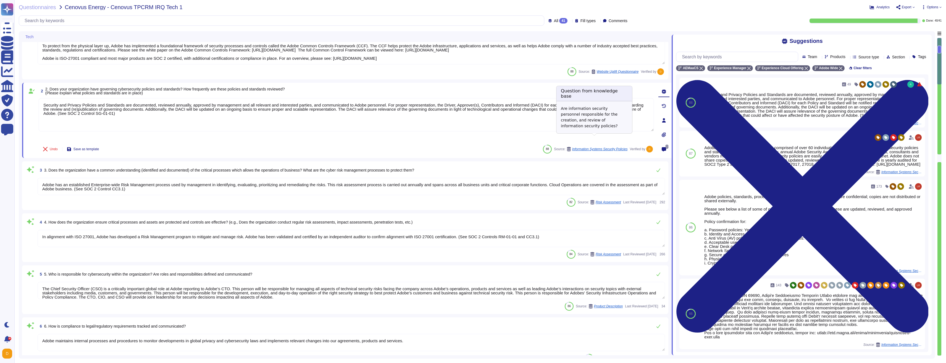
type textarea "Adobe has a Logical Access Policy and Data Classification and Handling Standard…"
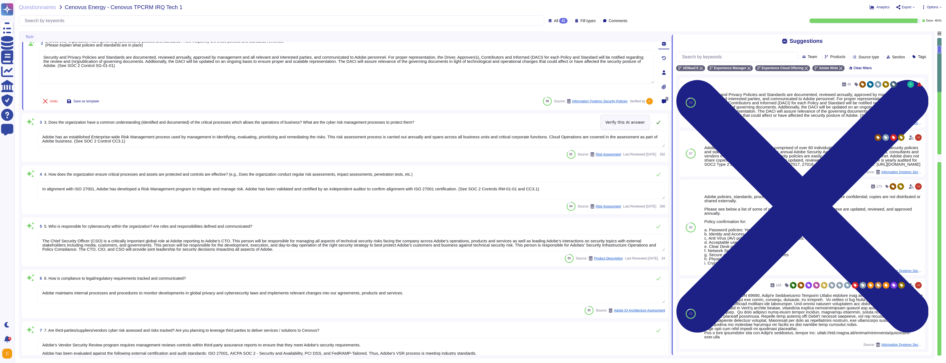
click at [373, 121] on icon at bounding box center [658, 122] width 4 height 4
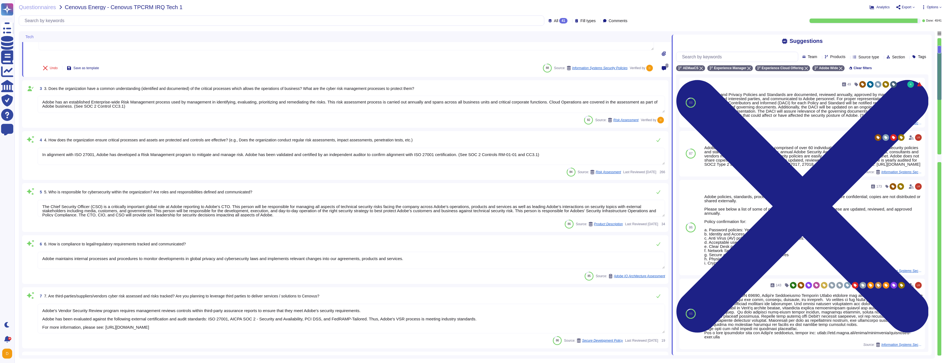
type textarea "Adobe products and services enforce password complexity and account lockout pol…"
click at [373, 141] on icon at bounding box center [658, 140] width 4 height 4
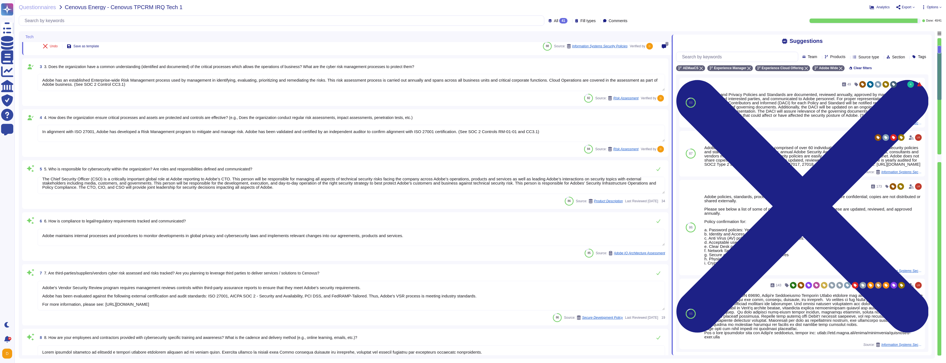
scroll to position [133, 0]
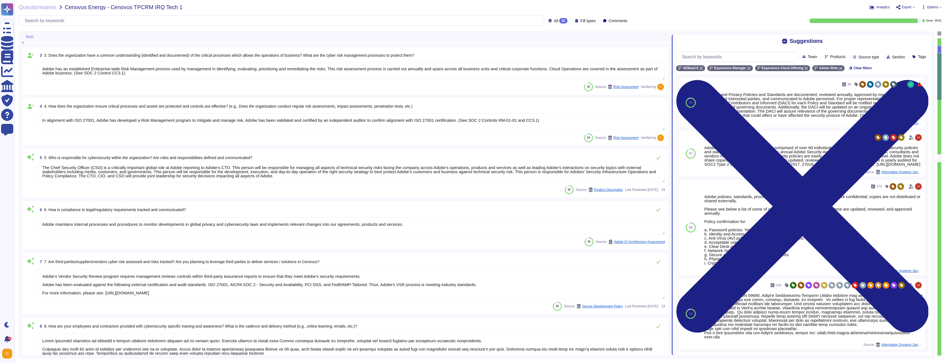
type textarea "The exact location will be determined during the implementation phase. For more…"
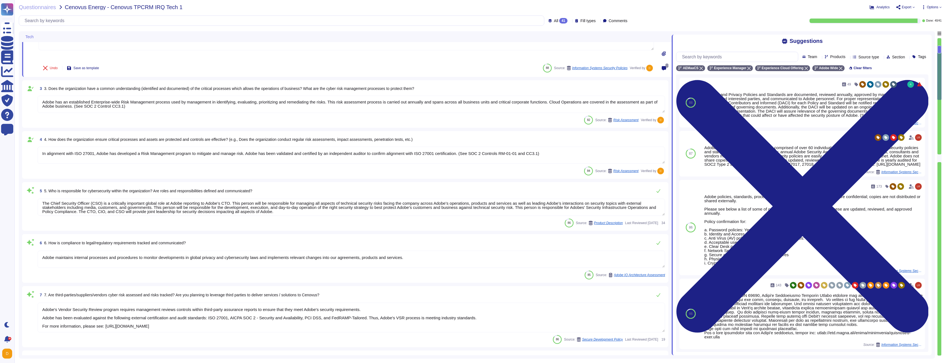
scroll to position [0, 0]
click at [373, 191] on icon at bounding box center [658, 190] width 4 height 4
click at [373, 245] on button at bounding box center [658, 241] width 13 height 11
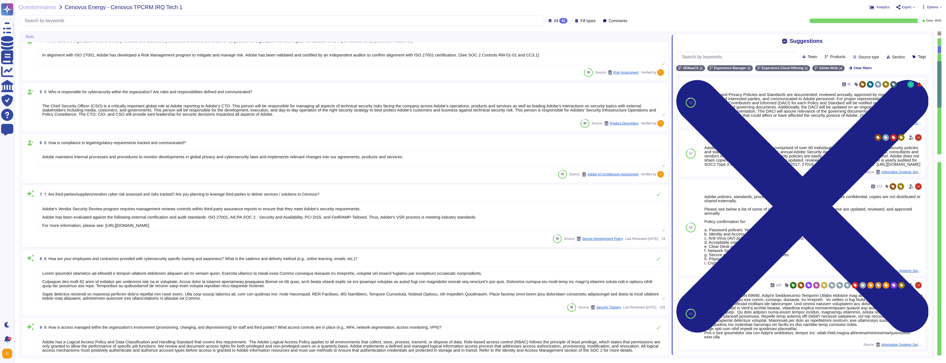
scroll to position [198, 0]
type textarea "The exact location will be determined during the implementation phase. For more…"
click at [373, 195] on icon at bounding box center [658, 194] width 4 height 4
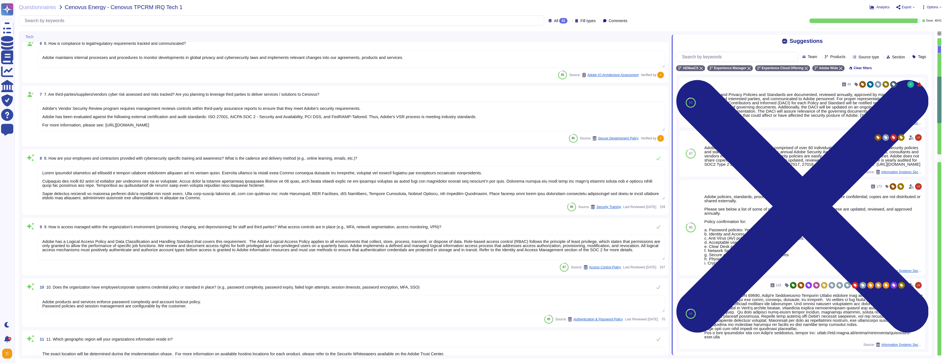
scroll to position [293, 0]
type textarea "Unless the customer is outside of the AEM cloud hosting locations. AEM as a Clo…"
type textarea "Lorem ipsu dol sita co adi elitsedd eius temp incididunt (UTL) etdo mag aliquae…"
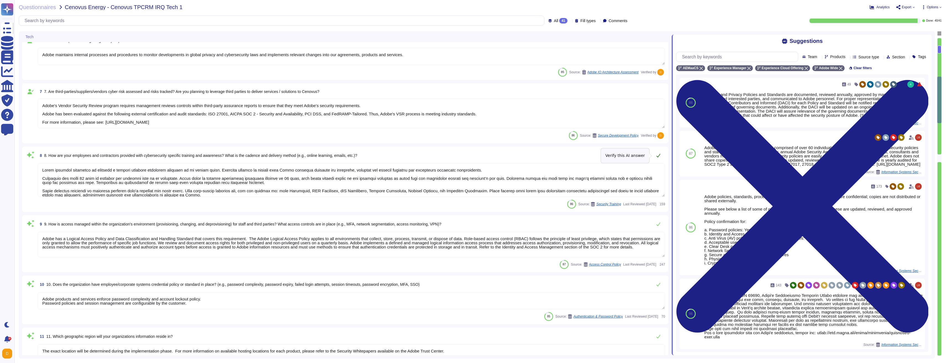
click at [373, 156] on icon at bounding box center [659, 156] width 4 height 4
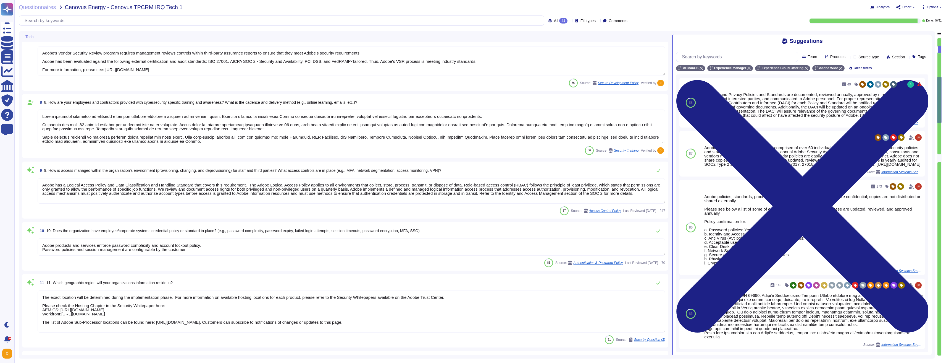
type textarea "Adobe does rely on cloud hosting companies according to services contracts to p…"
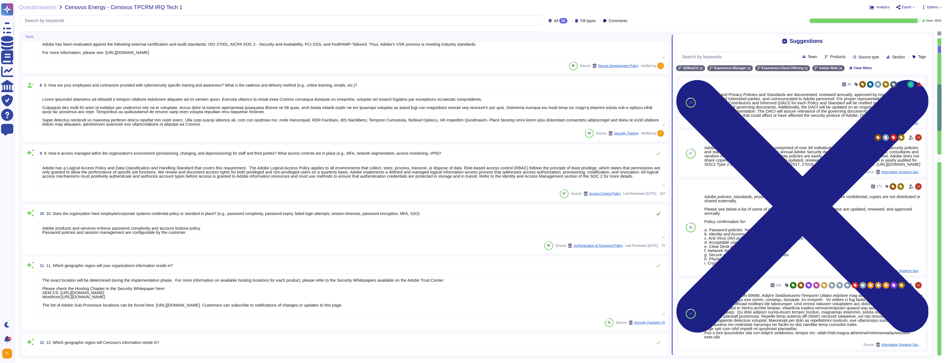
click at [373, 209] on button at bounding box center [658, 213] width 13 height 11
click at [373, 152] on icon at bounding box center [658, 153] width 4 height 4
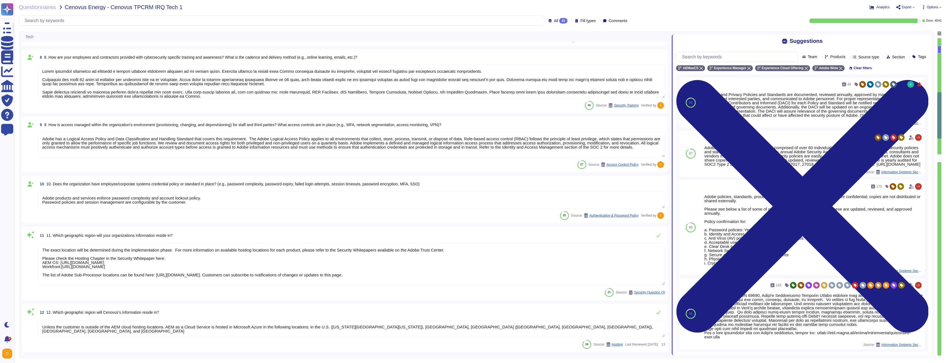
type textarea "To better protect our customers’ data from the physical layer up, we’ve impleme…"
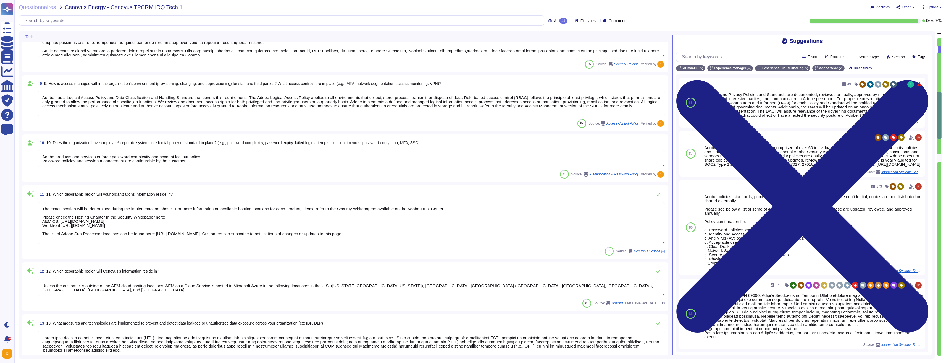
scroll to position [426, 0]
click at [373, 192] on button at bounding box center [658, 193] width 13 height 11
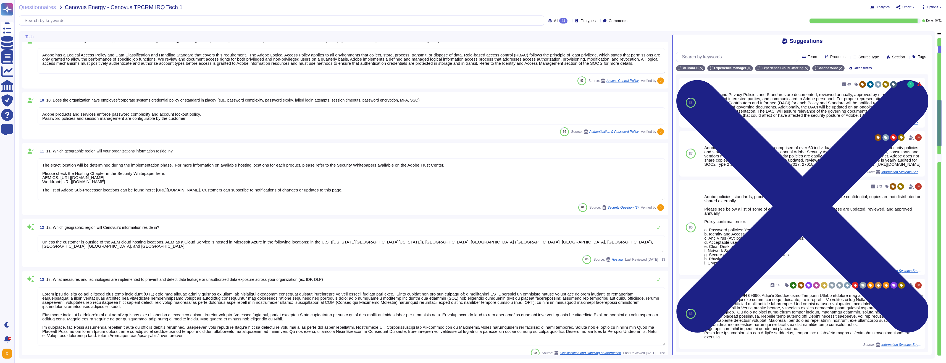
type textarea "Adobe’s Personal Information Retention and Deletion Policy (“Policy”) outlines …"
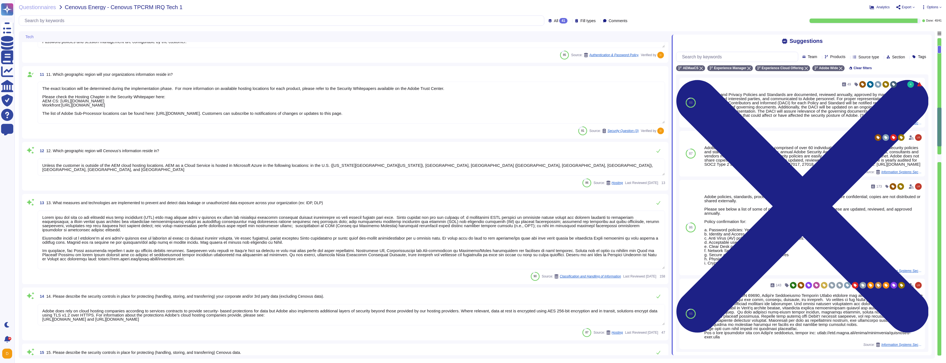
scroll to position [559, 0]
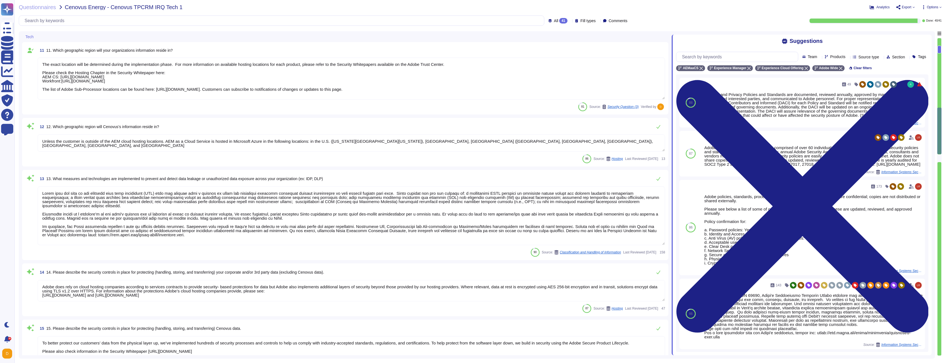
type textarea "Vulnerabilities that get externally reported through either Daycare, PSIRT or o…"
click at [373, 128] on button at bounding box center [658, 126] width 13 height 11
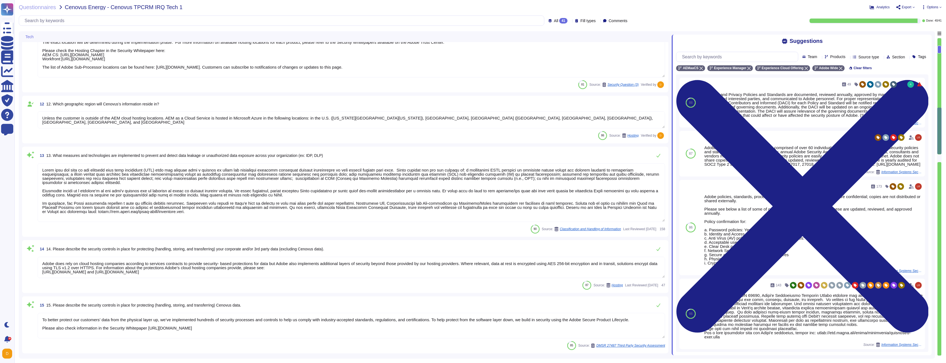
scroll to position [592, 0]
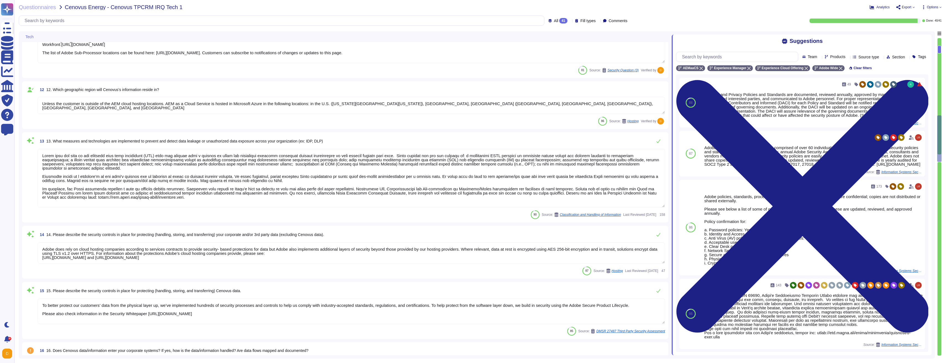
type textarea "New vulnerabilities and threats evolve each day and Adobe strives to respond an…"
click at [373, 140] on button at bounding box center [658, 140] width 13 height 11
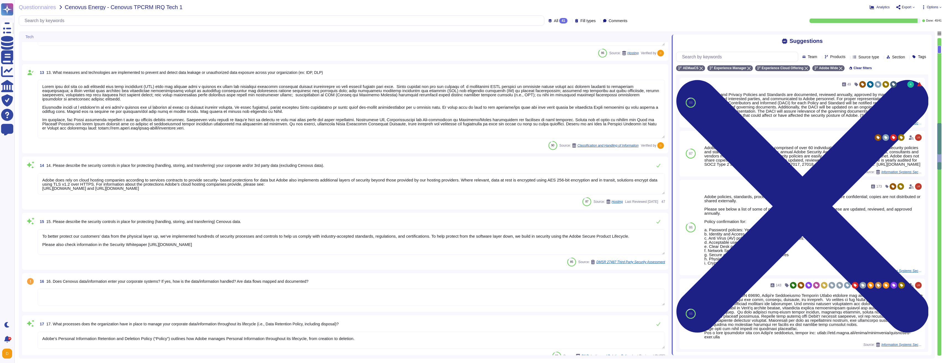
scroll to position [658, 0]
type textarea "The Adobe Cyber Defense Center (ACDC) tracks all incidents to resolution. Adobe…"
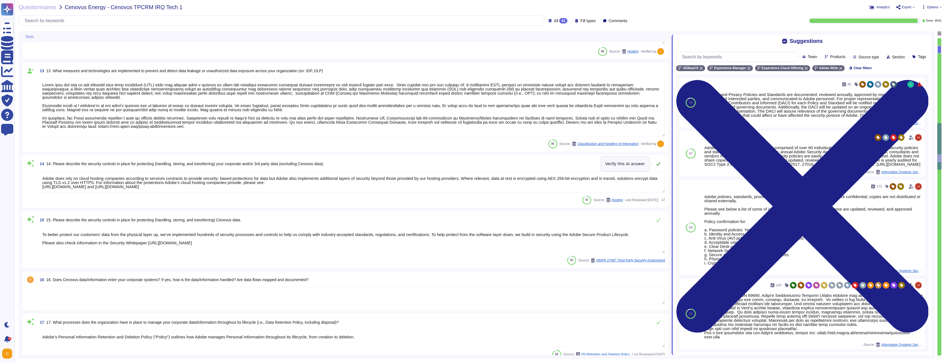
click at [373, 162] on button at bounding box center [658, 163] width 13 height 11
click at [373, 220] on button at bounding box center [658, 218] width 13 height 11
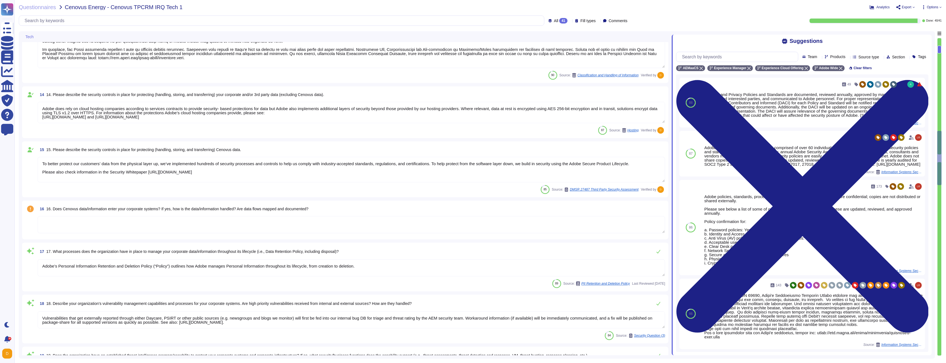
type textarea "Adobe relies on its current endpoint security stack, which includes Workspace O…"
type textarea "Secure remote access to Adobe-operated networks uses 128-bit encryption or high…"
click at [316, 219] on textarea at bounding box center [352, 223] width 628 height 17
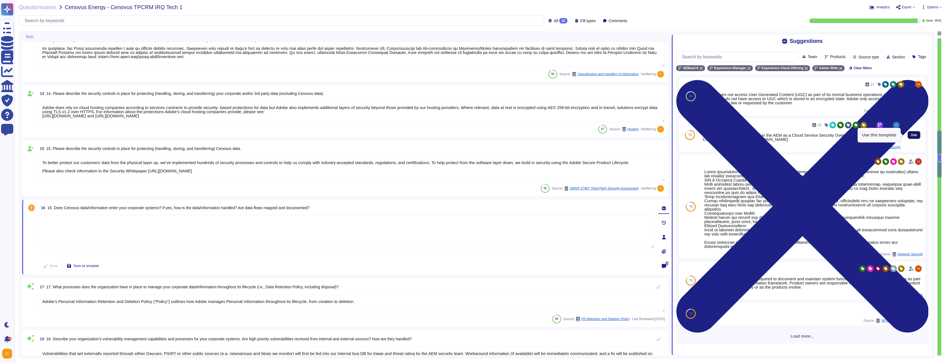
click at [373, 135] on span "Use" at bounding box center [914, 134] width 6 height 3
type textarea "A data flow diagram is available in the AEM as a Cloud Service Security Overvie…"
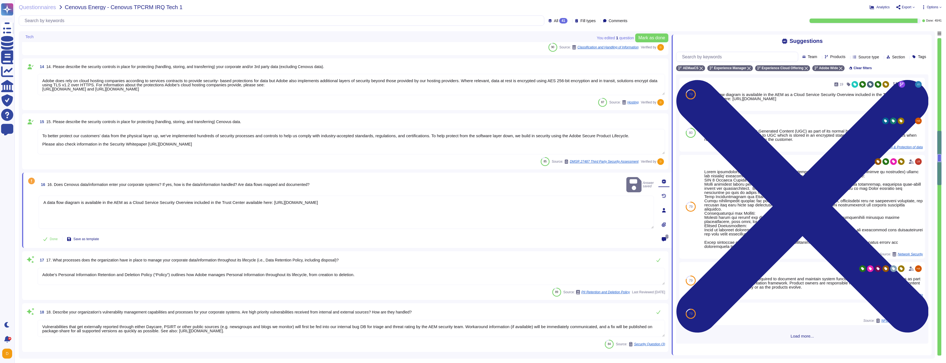
type textarea "Secure remote access to Adobe-operated networks uses 128-bit encryption or high…"
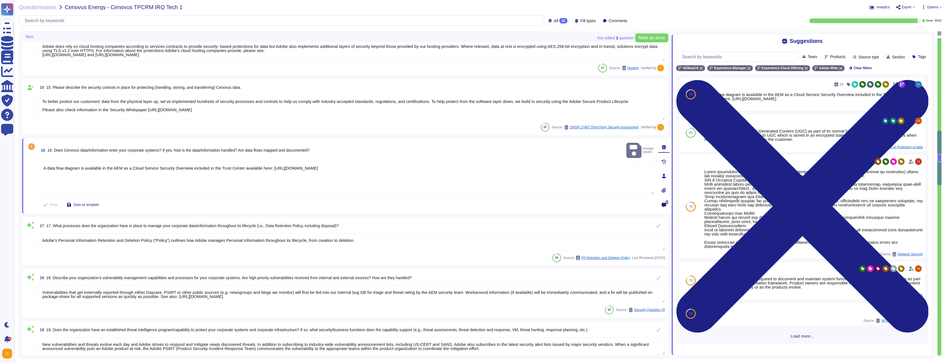
scroll to position [791, 0]
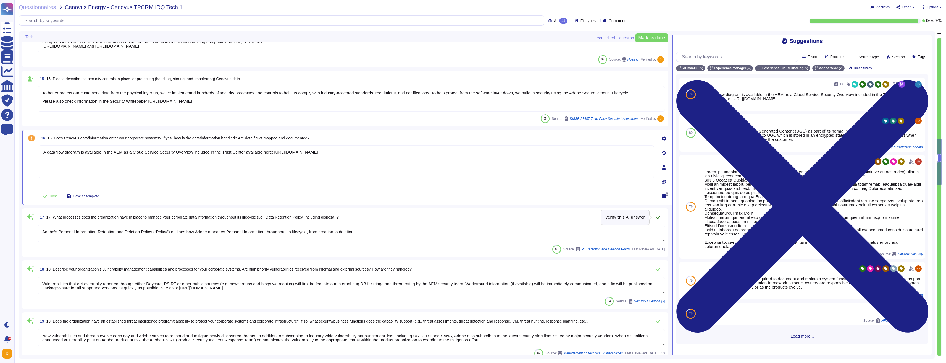
click at [373, 216] on icon at bounding box center [658, 217] width 4 height 4
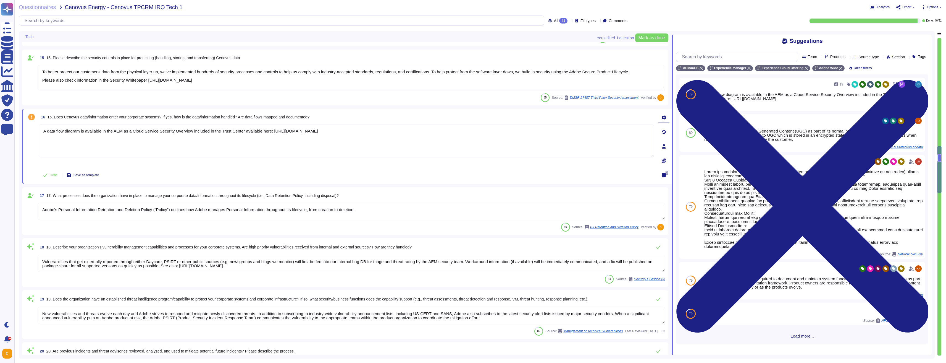
scroll to position [824, 0]
type textarea "Adobe has a documented Information Systems Asset Management Policy which outlin…"
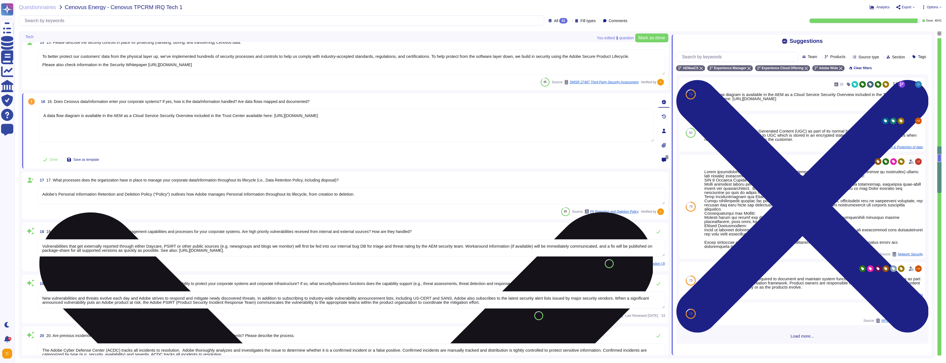
click at [373, 130] on textarea "A data flow diagram is available in the AEM as a Cloud Service Security Overvie…" at bounding box center [346, 125] width 615 height 33
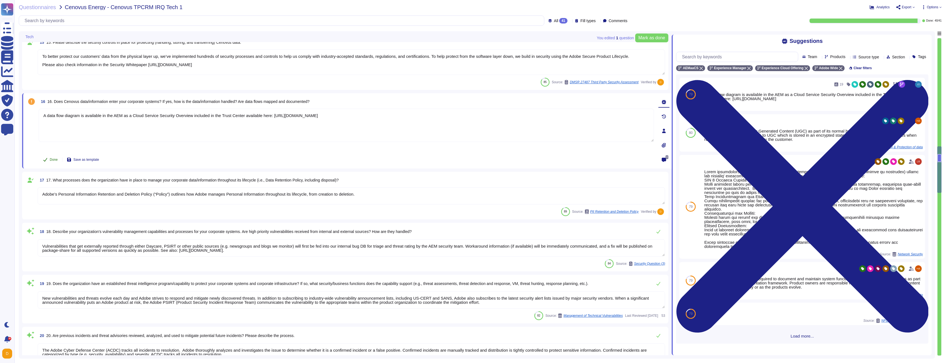
click at [54, 163] on button "Done" at bounding box center [50, 159] width 23 height 11
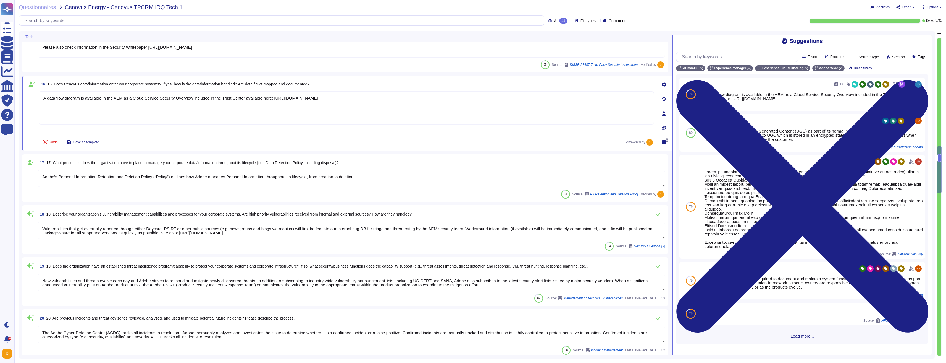
scroll to position [857, 0]
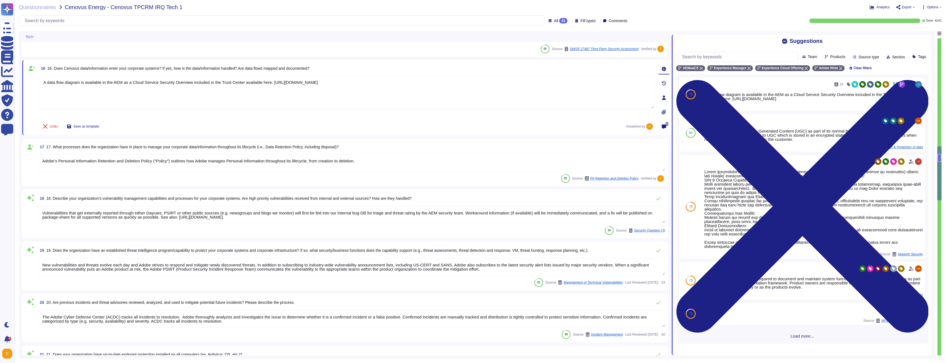
click at [373, 161] on textarea "Adobe’s Personal Information Retention and Deletion Policy (“Policy”) outlines …" at bounding box center [352, 162] width 628 height 17
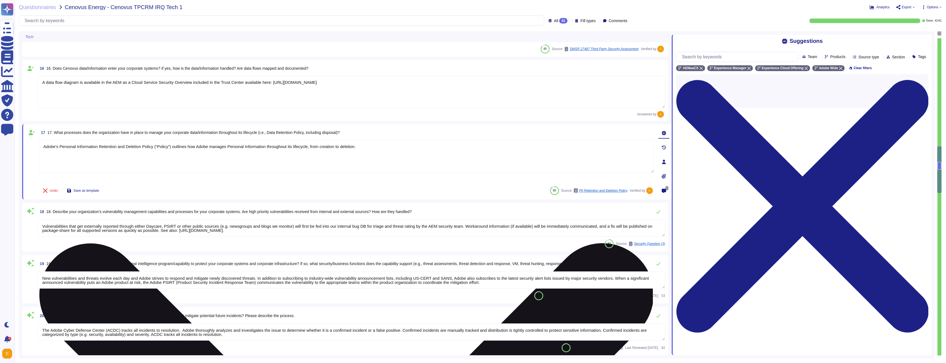
type textarea "Adobe has a documented Information Systems Asset Management Policy which outlin…"
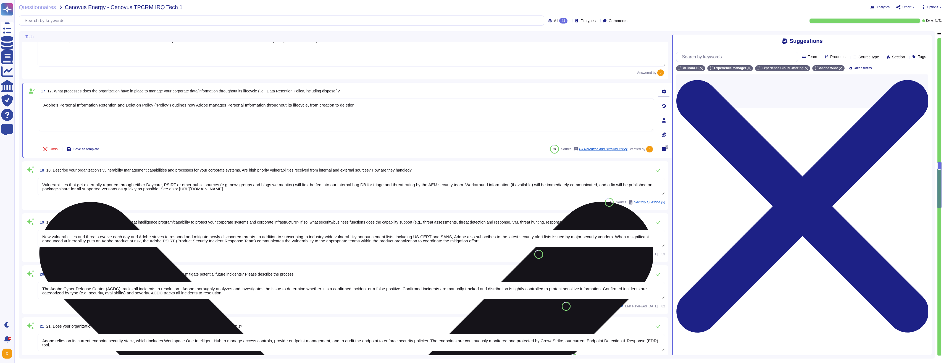
scroll to position [954, 0]
type textarea "Annually, individual teams perform a recovery test of their backup solution. Te…"
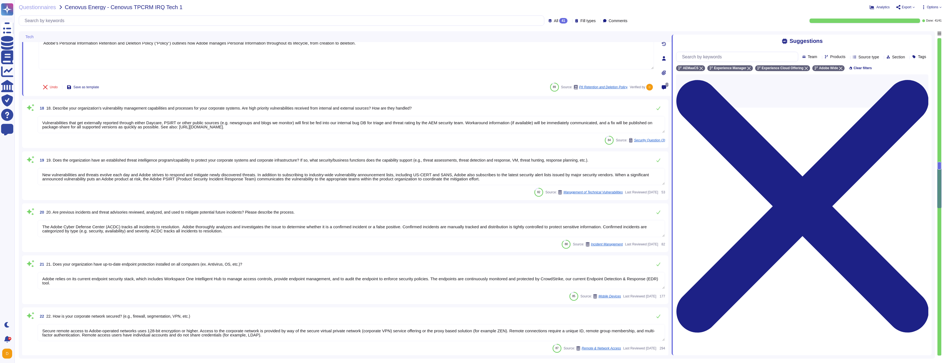
click at [373, 129] on textarea "Vulnerabilities that get externally reported through either Daycare, PSIRT or o…" at bounding box center [352, 124] width 628 height 17
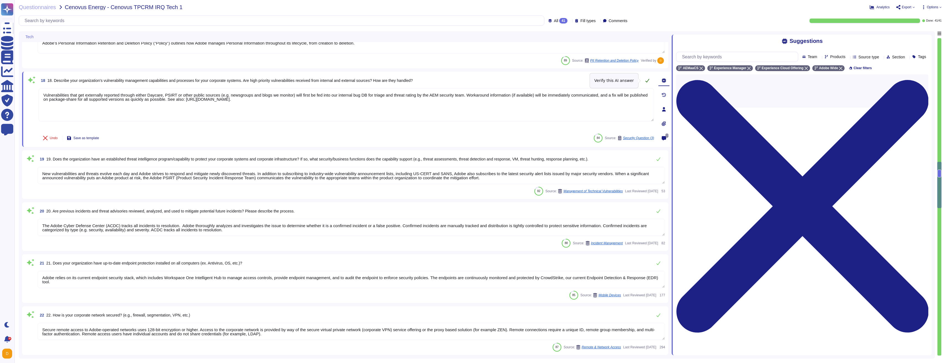
click at [373, 83] on button at bounding box center [647, 80] width 13 height 11
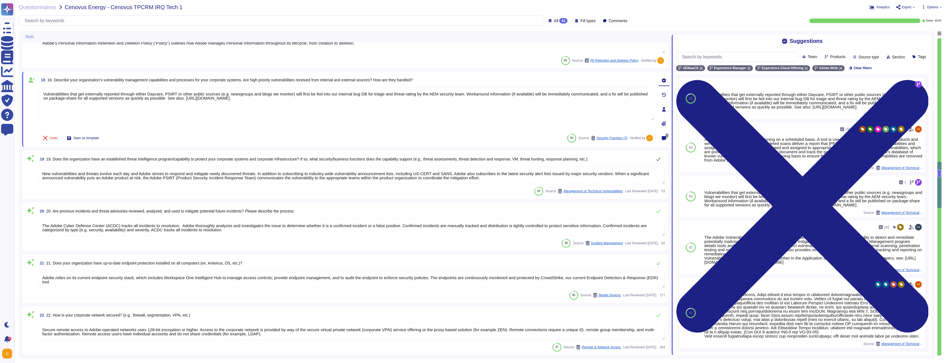
click at [373, 159] on icon at bounding box center [658, 159] width 4 height 4
click at [373, 212] on button at bounding box center [658, 209] width 13 height 11
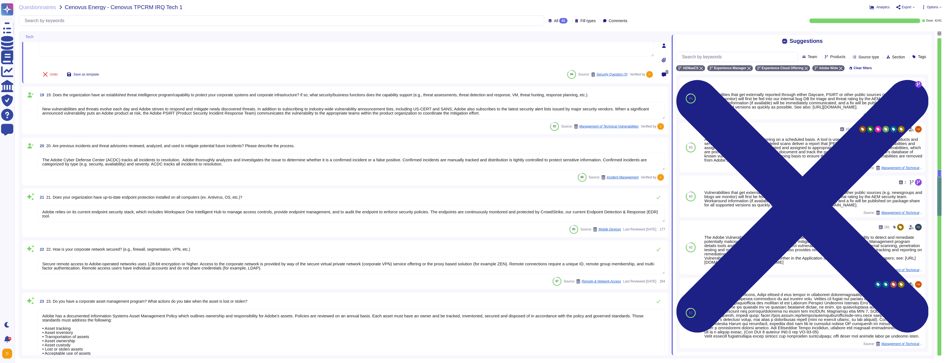
type textarea "Adobe utilizes Crowdstrike for host-based IDS and Splunk for SIEM event managem…"
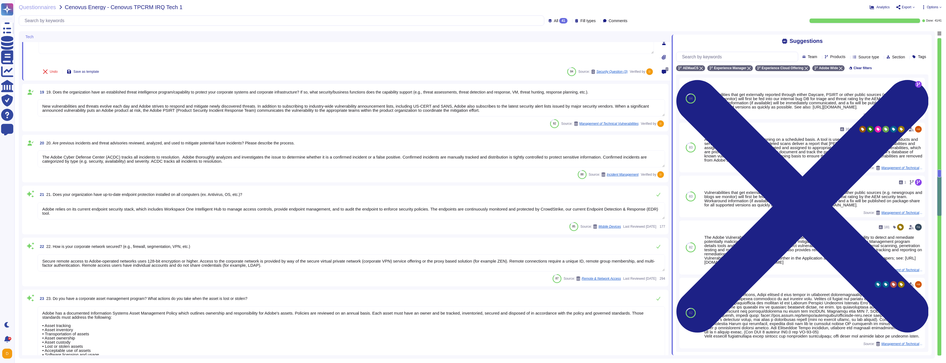
scroll to position [1020, 0]
click at [373, 196] on icon at bounding box center [659, 195] width 4 height 4
click at [373, 247] on button at bounding box center [658, 245] width 13 height 11
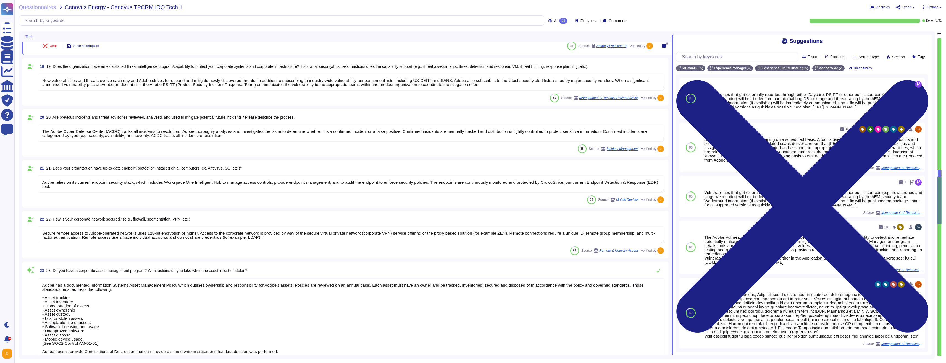
type textarea "Lor Ipsumdol Sitametc Adip eli seddoeiusm temporinci utl etdolo mag aliquaenim …"
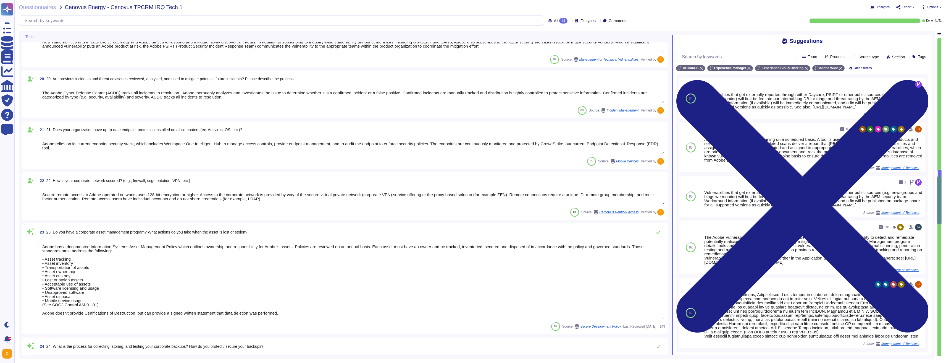
scroll to position [1086, 0]
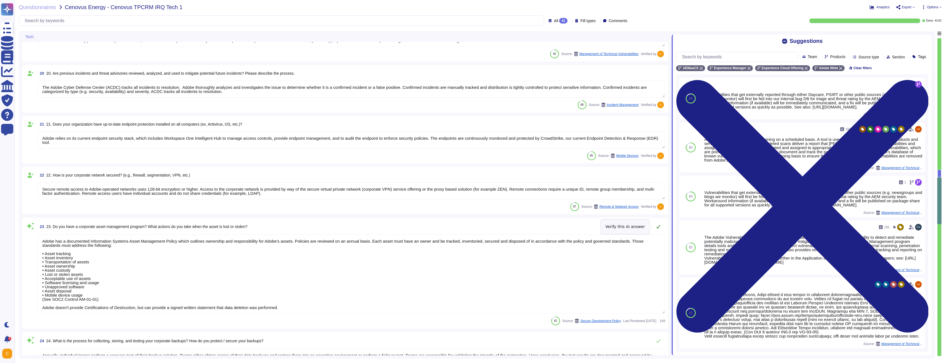
click at [373, 228] on icon at bounding box center [658, 226] width 4 height 4
click at [373, 257] on div "24 24. What is the process for collecting, storing, and testing your corporate …" at bounding box center [345, 355] width 646 height 49
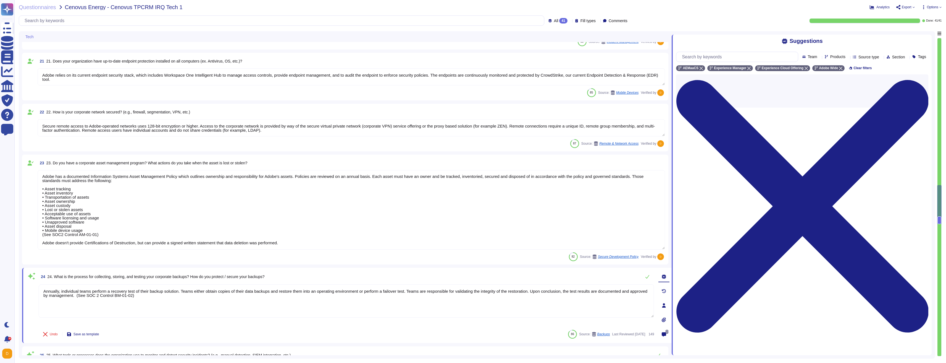
scroll to position [1183, 0]
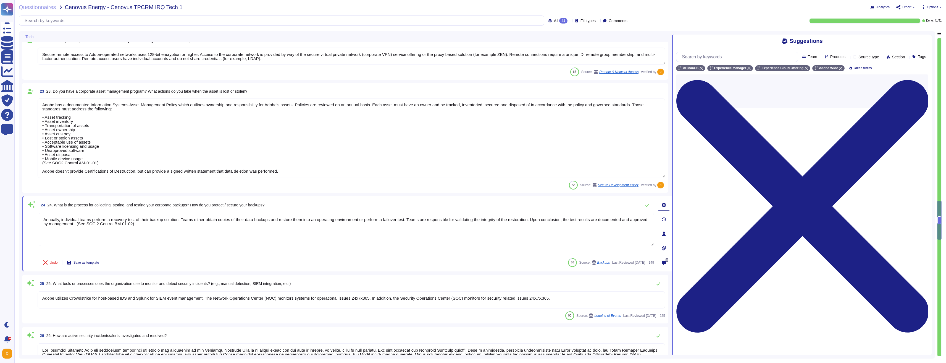
type textarea "Where necessary, customer notification is provided as part of Adobe incident re…"
type textarea "Adobe has a documented and approved incident response plan in place to assist d…"
click at [373, 206] on icon at bounding box center [648, 205] width 4 height 4
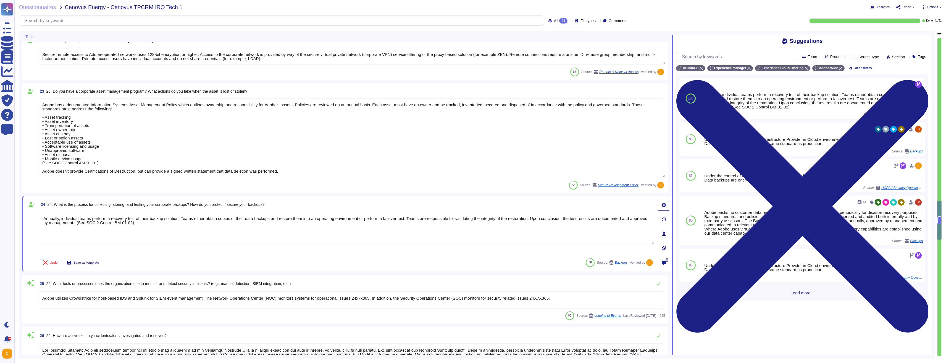
click at [373, 257] on div "25 25. What tools or processes does the organization use to monitor and detect …" at bounding box center [345, 299] width 640 height 42
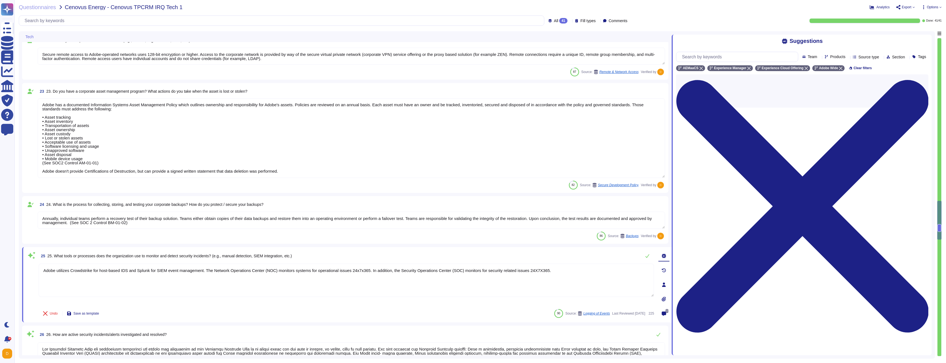
click at [373, 257] on div at bounding box center [664, 284] width 11 height 11
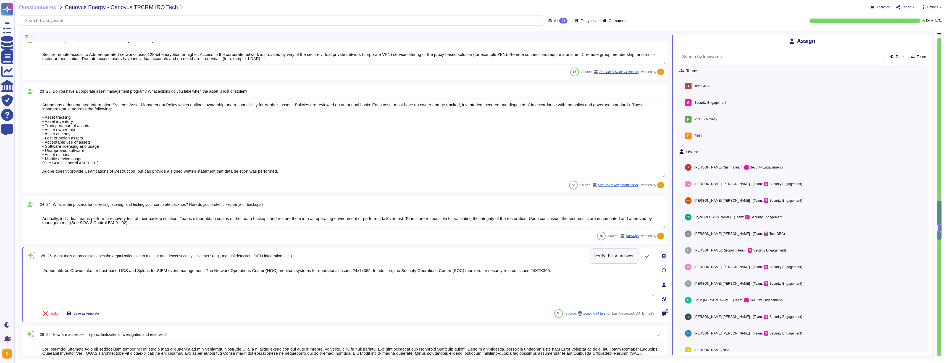
click at [373, 255] on icon at bounding box center [647, 255] width 4 height 4
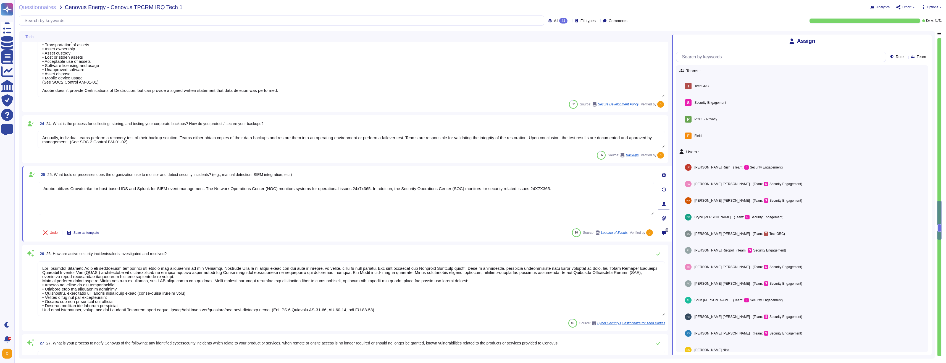
scroll to position [1283, 0]
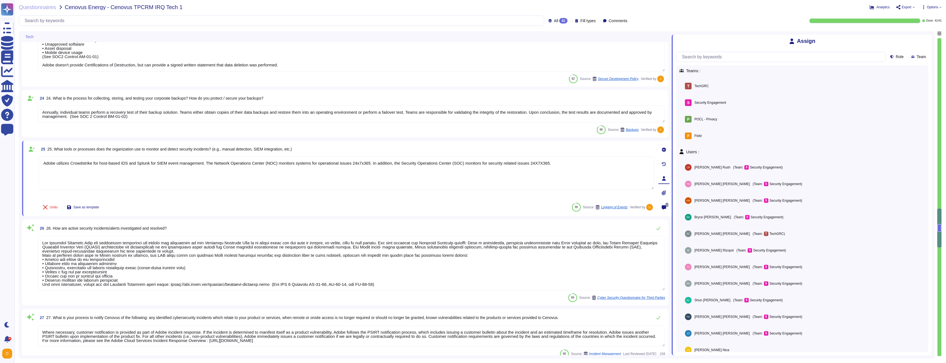
type textarea "Adobe does have computer forensic analysts in-house who assist with acquiring a…"
type textarea "Please review the Business Continuity and Disaster Recovery white paper on the …"
click at [373, 228] on icon at bounding box center [659, 228] width 4 height 4
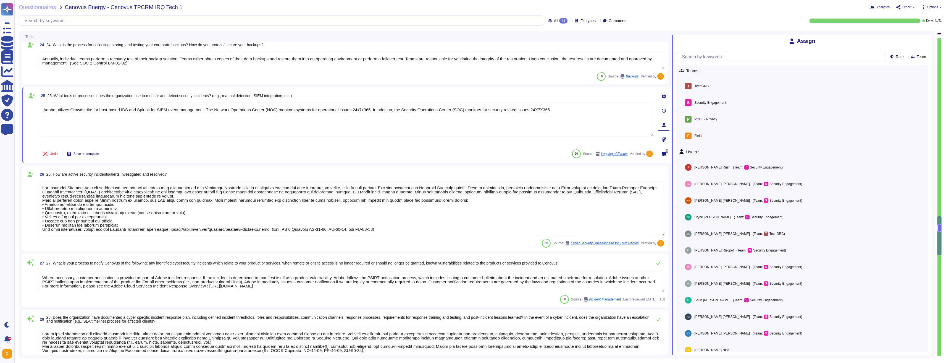
scroll to position [1349, 0]
type textarea "Lorem ip dolorsita co adipiscinge seddoeiu temporinc utlabore etdolorema ali e …"
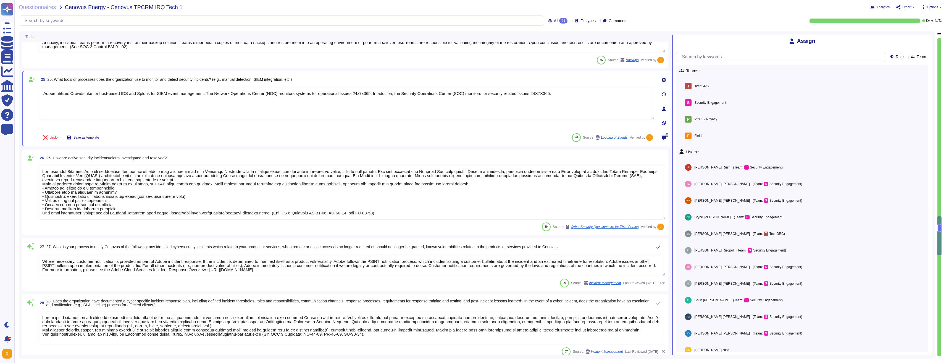
click at [373, 245] on icon at bounding box center [658, 246] width 4 height 4
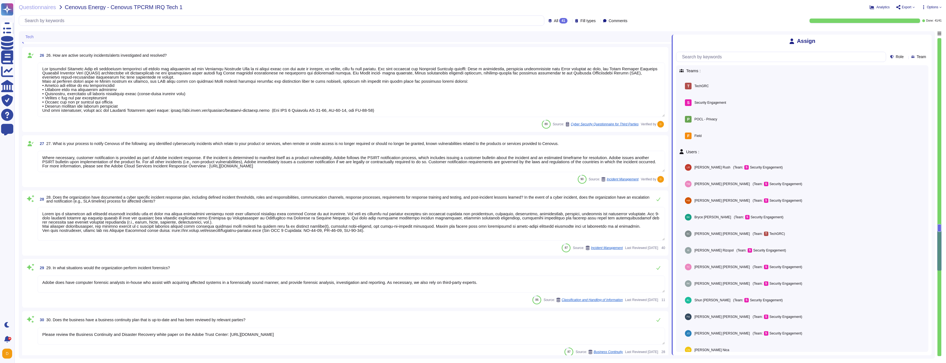
type textarea "AEMaaCS leverages AI/ML in several areas: 1. Content Automation & Asset Intelli…"
type textarea "Adobe may use customer-specific data such as profiles, segments, and operationa…"
click at [373, 199] on icon at bounding box center [658, 197] width 4 height 4
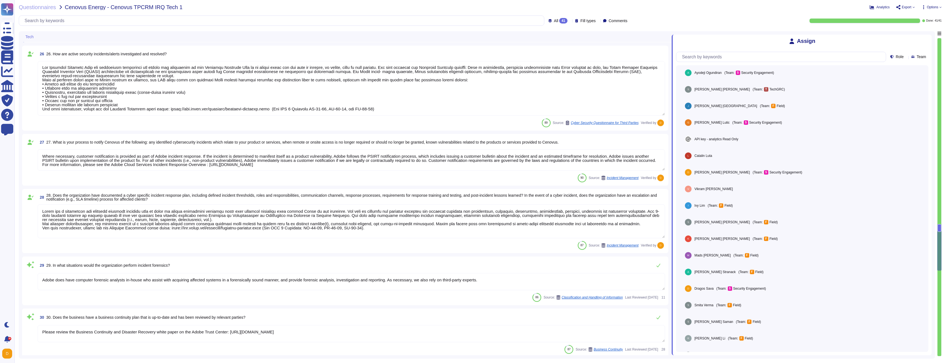
scroll to position [620, 0]
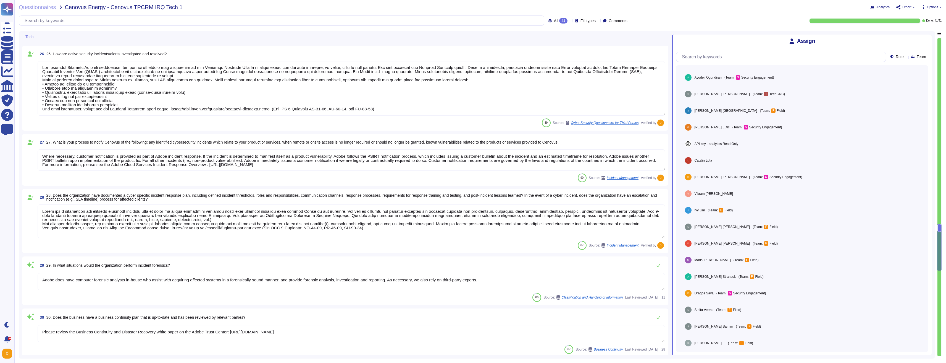
click at [373, 38] on icon at bounding box center [929, 38] width 0 height 0
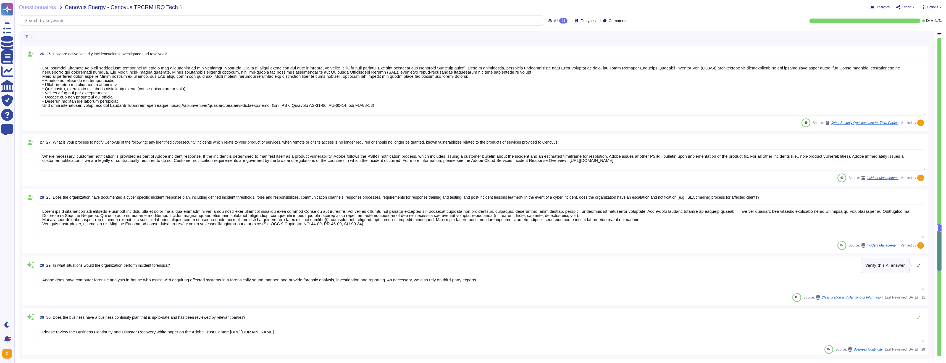
click at [373, 257] on icon at bounding box center [918, 265] width 4 height 4
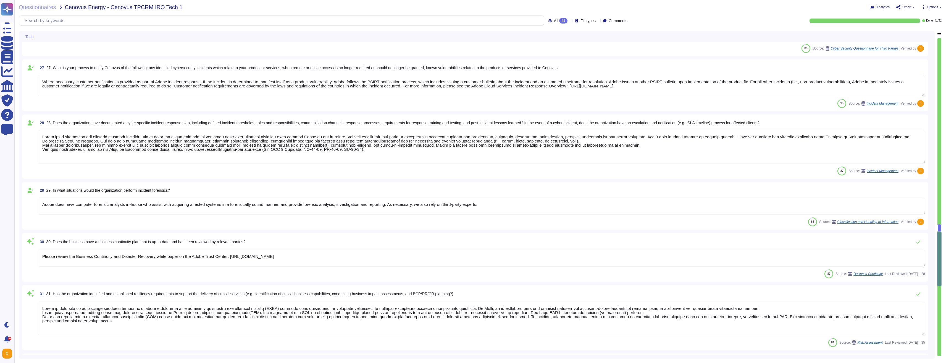
scroll to position [1536, 0]
type textarea "Adobe Artificial Intelligence offerings go through Adobe's responsible AI Ethic…"
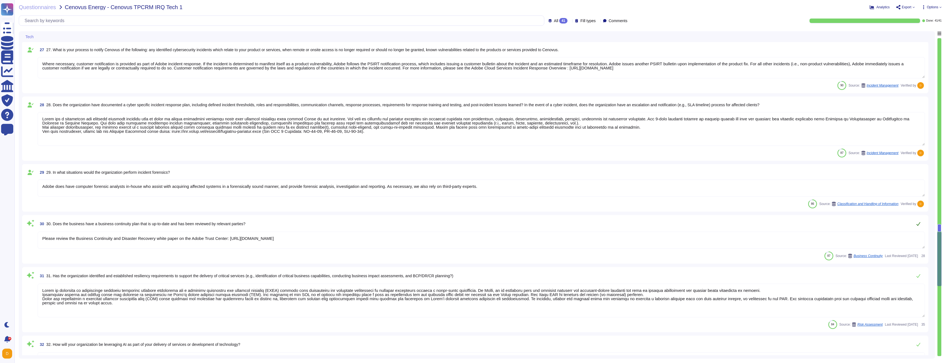
click at [373, 224] on icon at bounding box center [918, 223] width 4 height 4
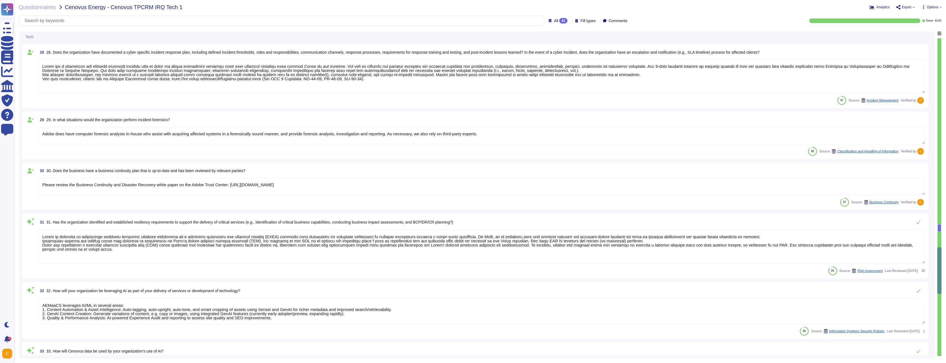
scroll to position [1602, 0]
type textarea "Customers maintain ownership of their data."
type textarea "Yes"
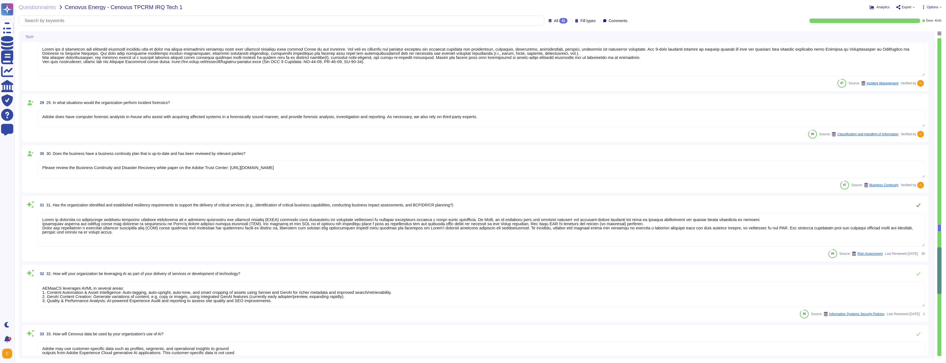
click at [373, 208] on button at bounding box center [918, 204] width 13 height 11
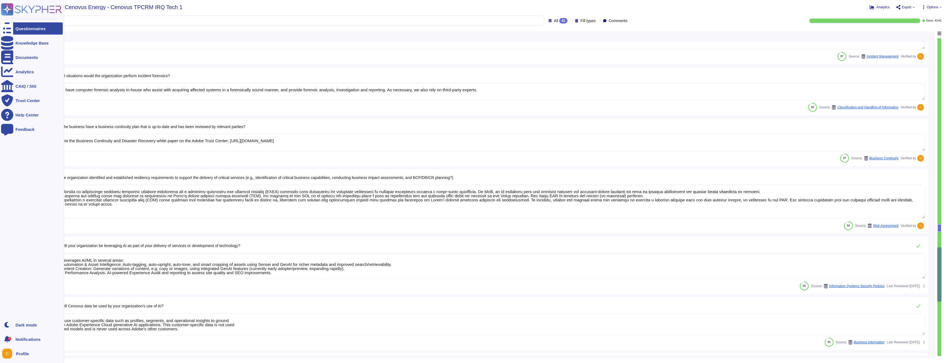
scroll to position [1668, 0]
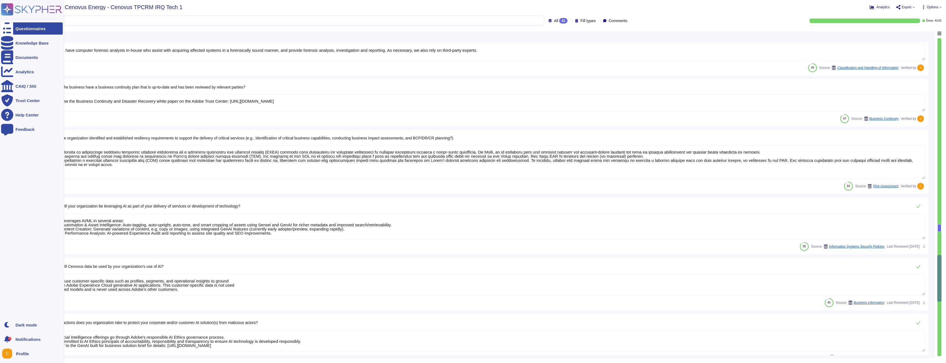
type textarea "Adobe can provide a notice of completion of destructions. Deletion times vary p…"
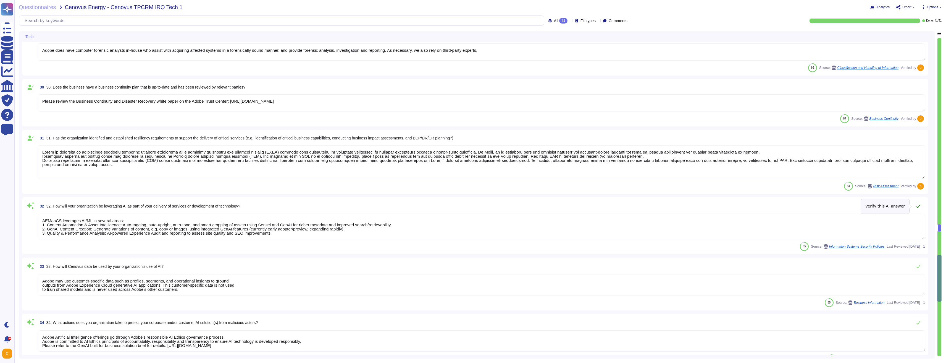
click at [373, 207] on icon at bounding box center [918, 206] width 4 height 4
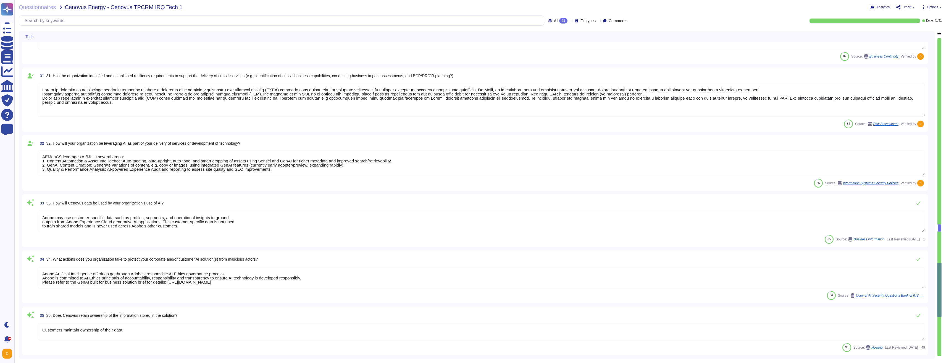
type textarea "At the end of the license term, Adobe will use commercially reasonable efforts …"
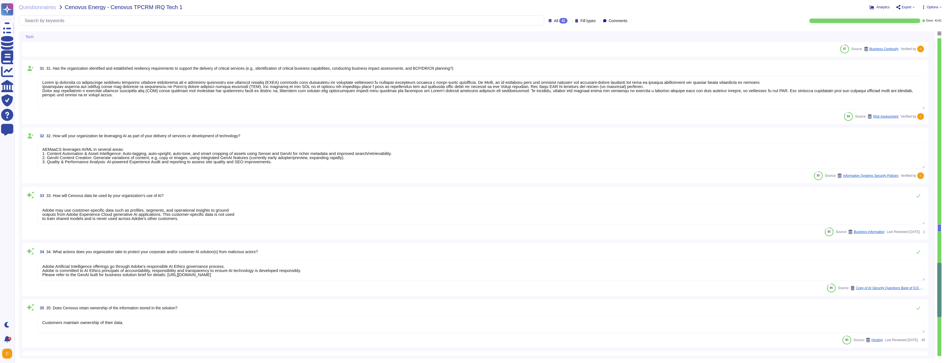
click at [199, 221] on textarea "Adobe may use customer-specific data such as profiles, segments, and operationa…" at bounding box center [482, 213] width 888 height 21
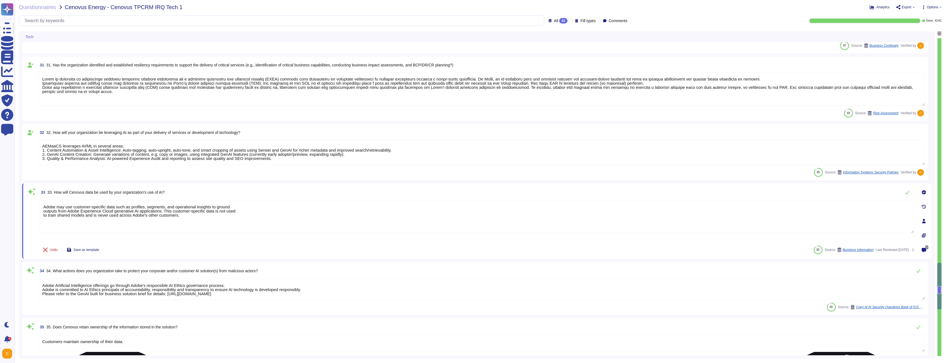
type textarea "At the end of the license term, Adobe will use commercially reasonable efforts …"
click at [213, 218] on textarea "Adobe may use customer-specific data such as profiles, segments, and operationa…" at bounding box center [477, 216] width 876 height 33
click at [373, 209] on textarea "Adobe may use customer-specific data such as profiles, segments, and operationa…" at bounding box center [477, 216] width 876 height 33
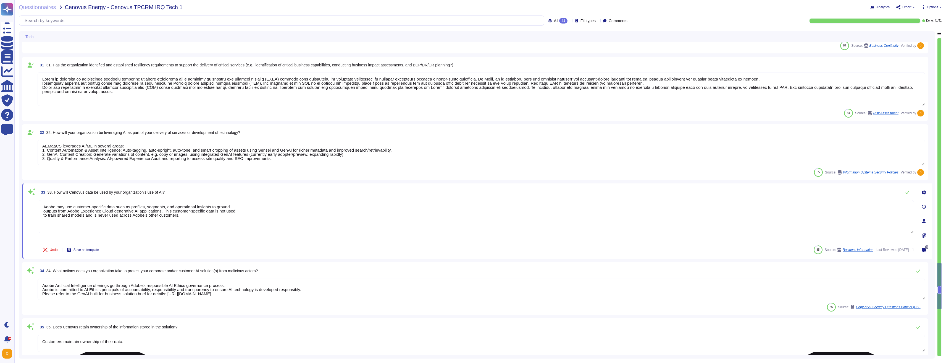
click at [315, 214] on textarea "Adobe may use customer-specific data such as profiles, segments, and operationa…" at bounding box center [477, 216] width 876 height 33
drag, startPoint x: 294, startPoint y: 220, endPoint x: 41, endPoint y: 204, distance: 253.1
click at [41, 204] on textarea "Adobe may use customer-specific data such as profiles, segments, and operationa…" at bounding box center [477, 216] width 876 height 33
click at [147, 216] on textarea "Adobe may use customer-specific data such as profiles, segments, and operationa…" at bounding box center [477, 216] width 876 height 33
click at [164, 211] on textarea "Adobe may use customer-specific data such as profiles, segments, and operationa…" at bounding box center [477, 216] width 876 height 33
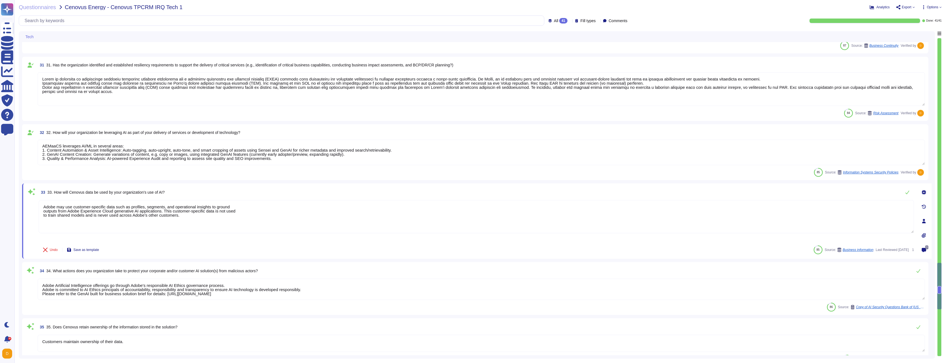
drag, startPoint x: 167, startPoint y: 210, endPoint x: 15, endPoint y: 195, distance: 152.5
click at [15, 195] on div "Questionnaires Cenovus Energy - Cenovus TPCRM IRQ Tech 1 Analytics Export Optio…" at bounding box center [480, 181] width 932 height 363
click at [44, 212] on textarea "This customer-specific data is not used to train shared models and is never use…" at bounding box center [477, 216] width 876 height 33
drag, startPoint x: 87, startPoint y: 207, endPoint x: 36, endPoint y: 206, distance: 50.0
click at [36, 206] on div "33 33. How will Cenovus data be used by your organization's use of AI? This cus…" at bounding box center [471, 221] width 888 height 69
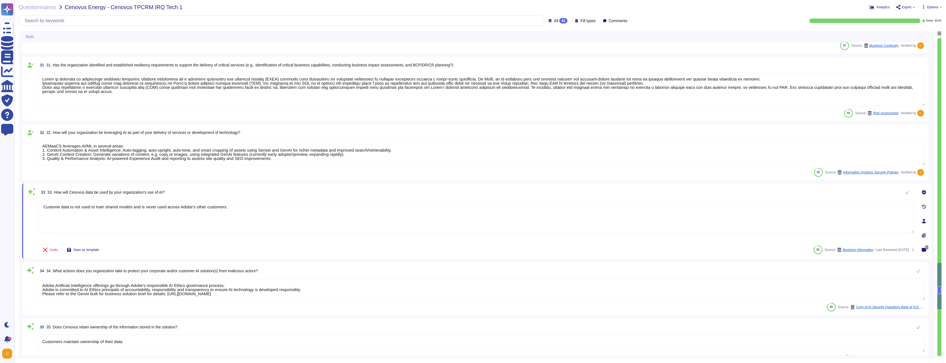
type textarea "Customer data is not used to train shared models and is never used across Adobe…"
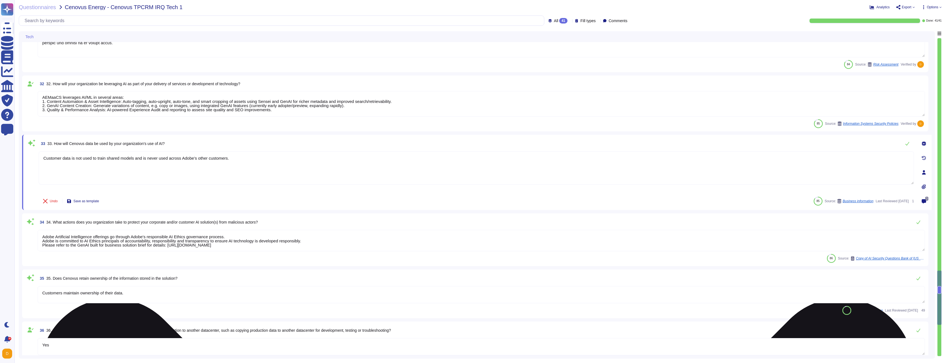
scroll to position [1801, 0]
type textarea "E-mail and text messaging are not in scope in the context of this offering."
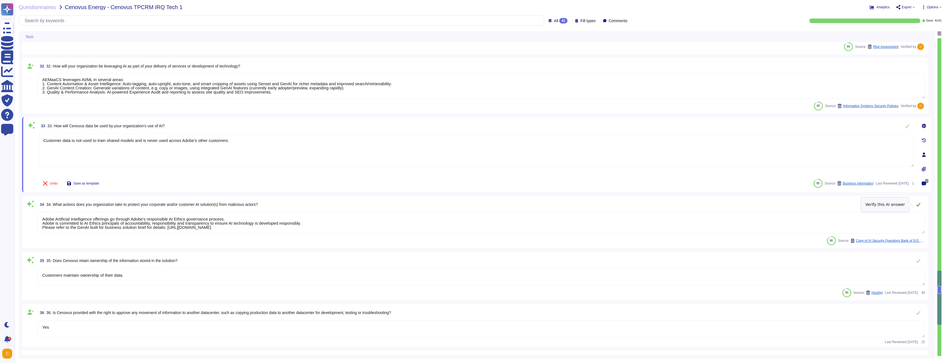
type textarea "Customer data is not used to train shared models and is never used across Adobe…"
click at [373, 203] on button at bounding box center [918, 204] width 13 height 11
click at [373, 257] on icon at bounding box center [918, 259] width 4 height 4
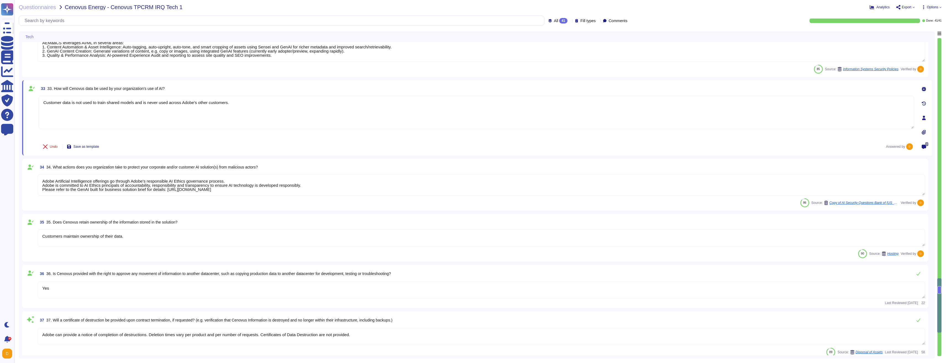
type textarea "Lor Ipsum Dolorsi Ametconse (ADI) el s doeiusmod temporinci utlaboree, dolorema…"
type textarea "The source code audit team scans all Adobe source code to ensure they have prop…"
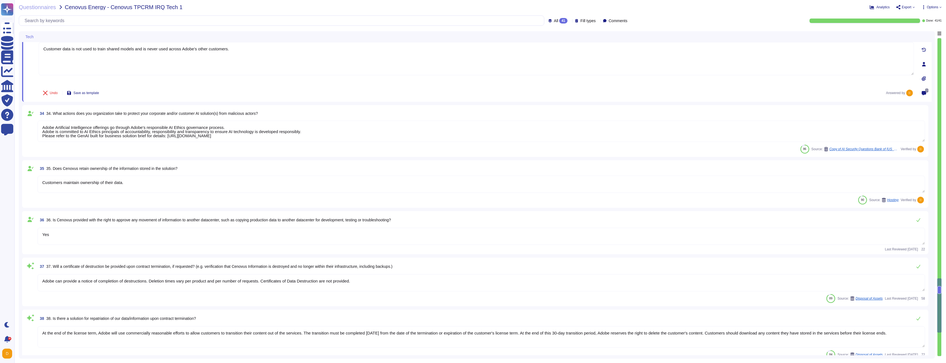
scroll to position [1900, 0]
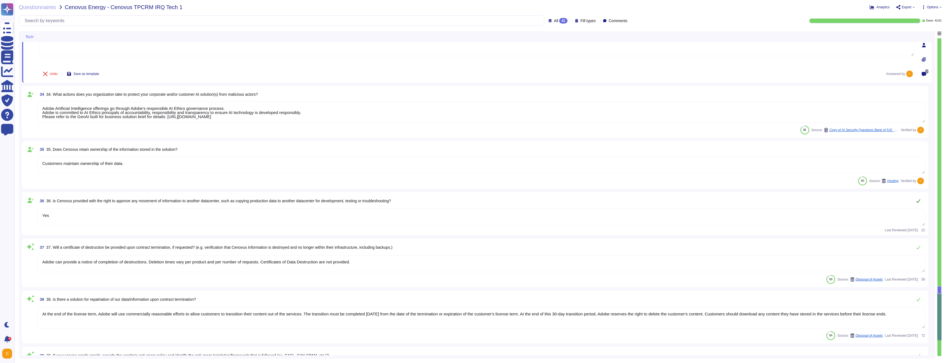
click at [373, 203] on button at bounding box center [918, 200] width 13 height 11
click at [373, 248] on icon at bounding box center [919, 250] width 4 height 4
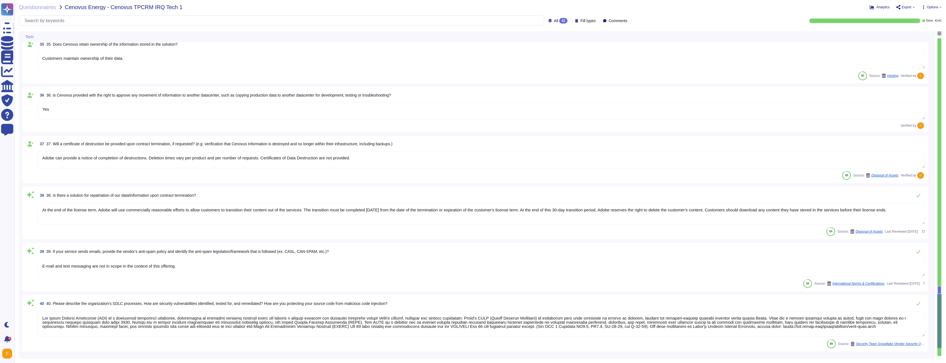
scroll to position [2000, 0]
click at [373, 249] on button at bounding box center [918, 250] width 13 height 11
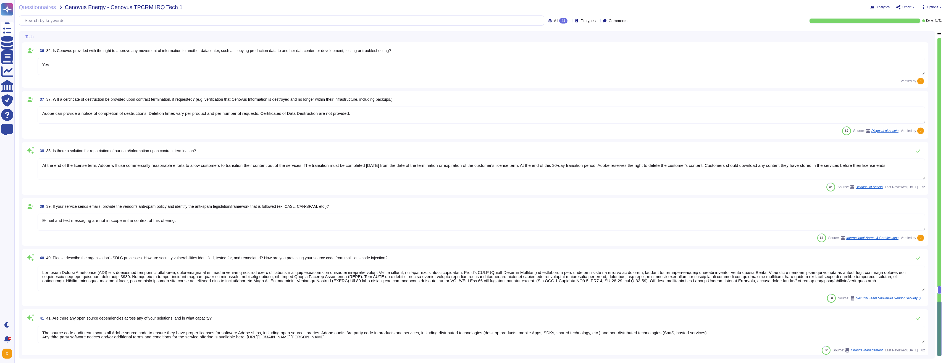
scroll to position [2046, 0]
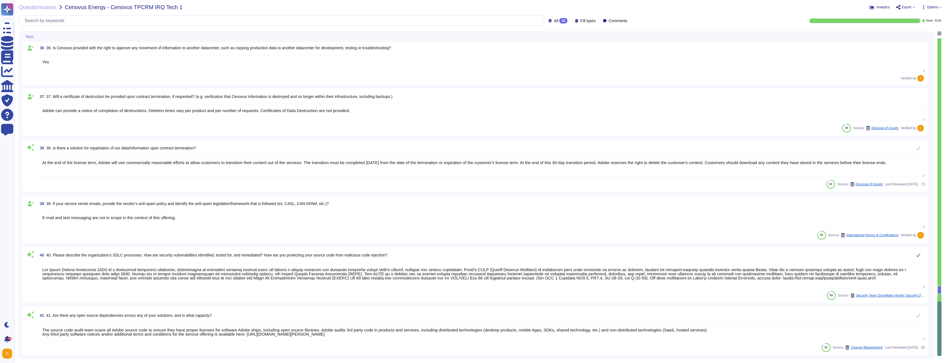
click at [373, 256] on button at bounding box center [918, 254] width 13 height 11
click at [373, 257] on icon at bounding box center [919, 315] width 4 height 4
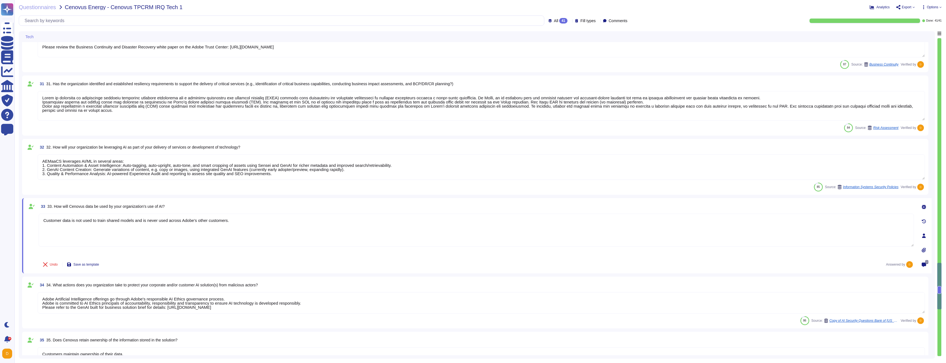
type textarea "Adobe has a documented and approved incident response plan in place to assist d…"
type textarea "Adobe does have computer forensic analysts in-house who assist with acquiring a…"
type textarea "Please review the Business Continuity and Disaster Recovery white paper on the …"
type textarea "Lorem ip dolorsita co adipiscinge seddoeiu temporinc utlabore etdolorema ali e …"
type textarea "AEMaaCS leverages AI/ML in several areas: 1. Content Automation & Asset Intelli…"
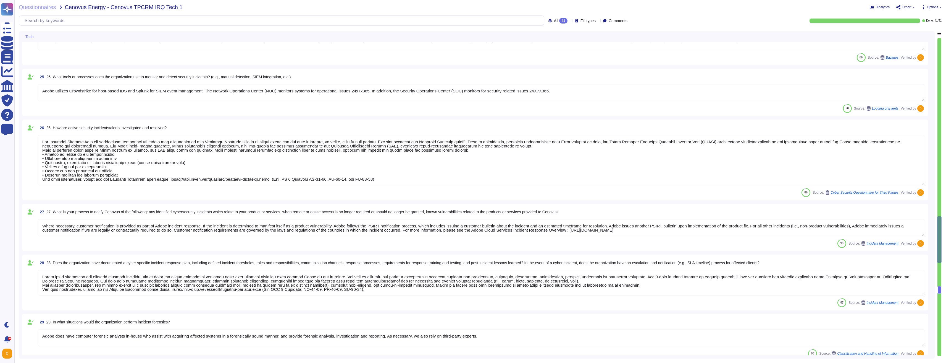
type textarea "Adobe has a documented Information Systems Asset Management Policy which outlin…"
type textarea "Annually, individual teams perform a recovery test of their backup solution. Te…"
type textarea "Adobe utilizes Crowdstrike for host-based IDS and Splunk for SIEM event managem…"
type textarea "Lor Ipsumdol Sitametc Adip eli seddoeiusm temporinci utl etdolo mag aliquaenim …"
type textarea "Where necessary, customer notification is provided as part of Adobe incident re…"
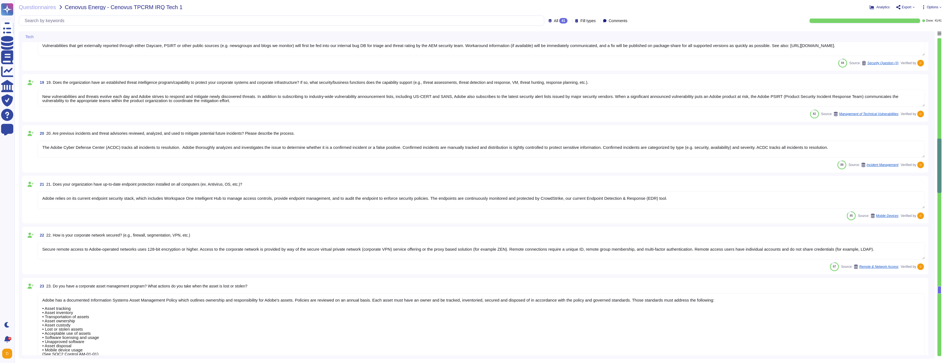
scroll to position [796, 0]
type textarea "Lorem ipsu dol sita co adi elitsedd eius temp incididunt (UTL) etdo mag aliquae…"
type textarea "Adobe does rely on cloud hosting companies according to services contracts to p…"
type textarea "To better protect our customers’ data from the physical layer up, we’ve impleme…"
type textarea "A data flow diagram is available in the AEM as a Cloud Service Security Overvie…"
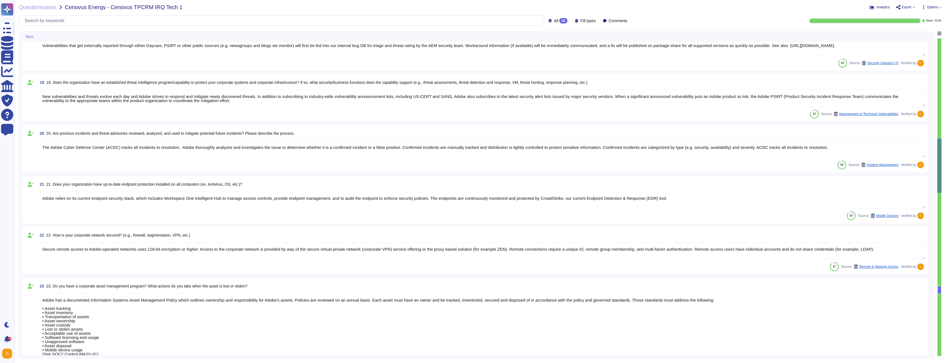
type textarea "Adobe’s Personal Information Retention and Deletion Policy (“Policy”) outlines …"
type textarea "Vulnerabilities that get externally reported through either Daycare, PSIRT or o…"
type textarea "New vulnerabilities and threats evolve each day and Adobe strives to respond an…"
type textarea "The Adobe Cyber Defense Center (ACDC) tracks all incidents to resolution. Adobe…"
type textarea "Adobe relies on its current endpoint security stack, which includes Workspace O…"
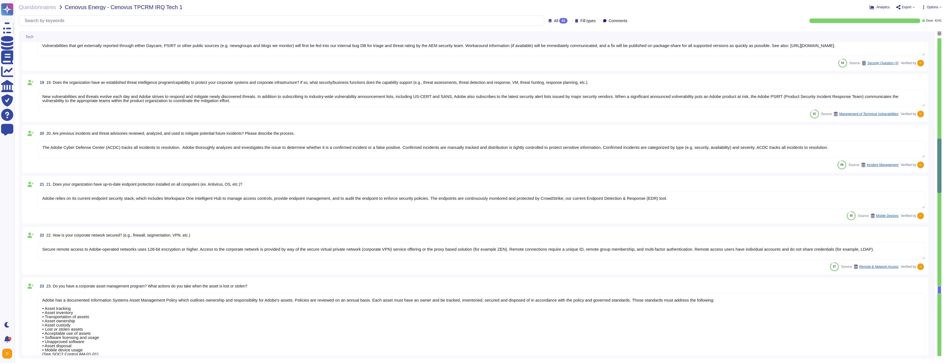
type textarea "Secure remote access to Adobe-operated networks uses 128-bit encryption or high…"
